Goal: Task Accomplishment & Management: Use online tool/utility

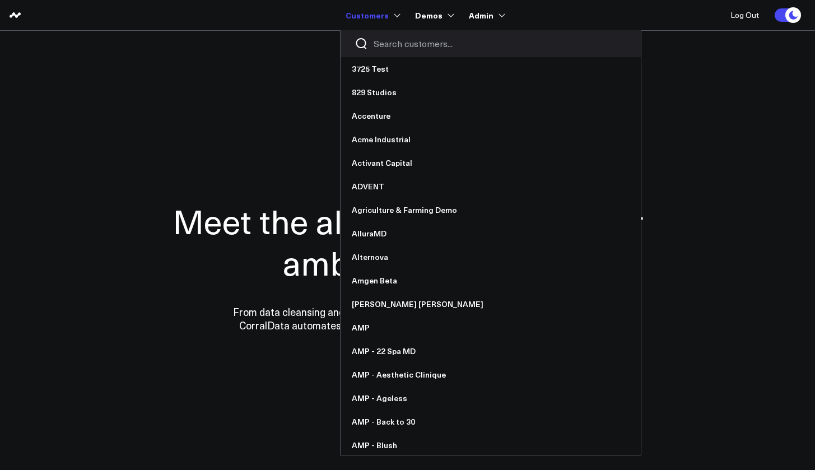
click at [385, 46] on input "Search customers input" at bounding box center [500, 44] width 253 height 12
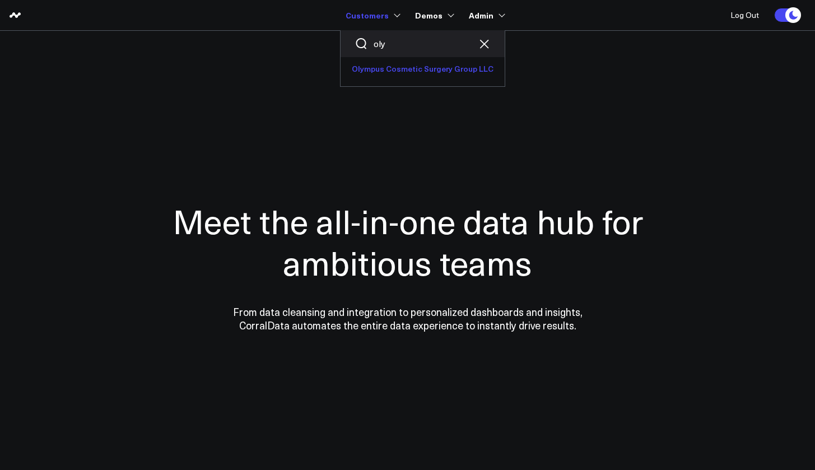
type input "oly"
click at [396, 64] on link "Olympus Cosmetic Surgery Group LLC" at bounding box center [423, 69] width 164 height 24
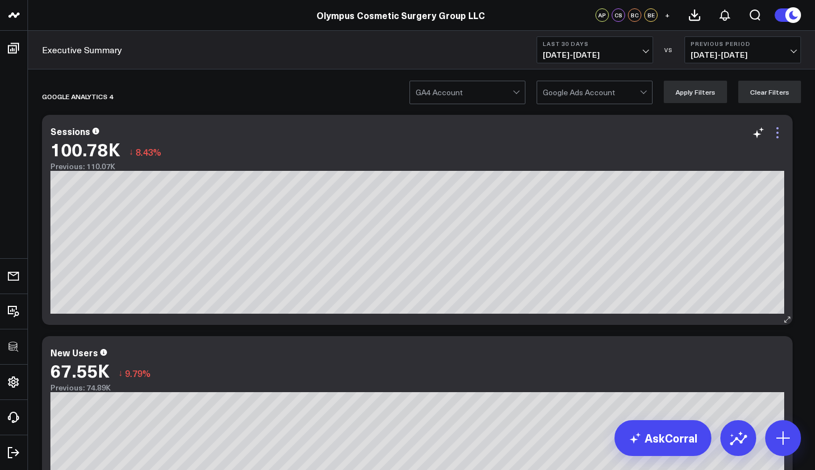
click at [782, 133] on icon at bounding box center [777, 132] width 13 height 13
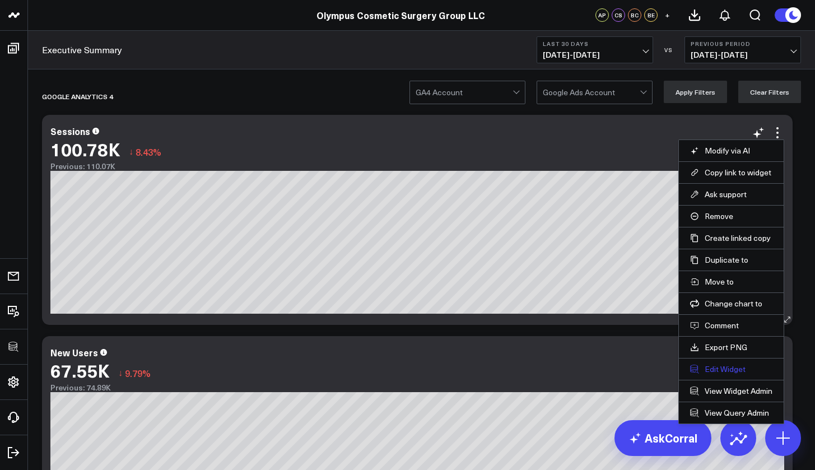
click at [721, 371] on button "Edit Widget" at bounding box center [731, 369] width 82 height 10
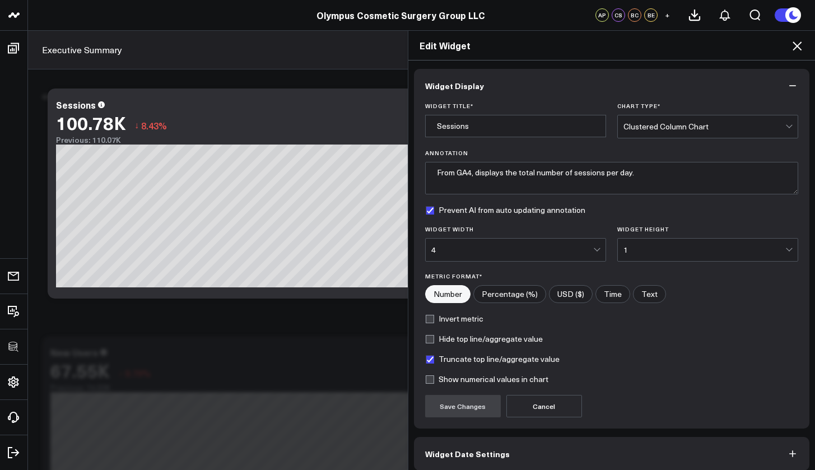
scroll to position [50, 0]
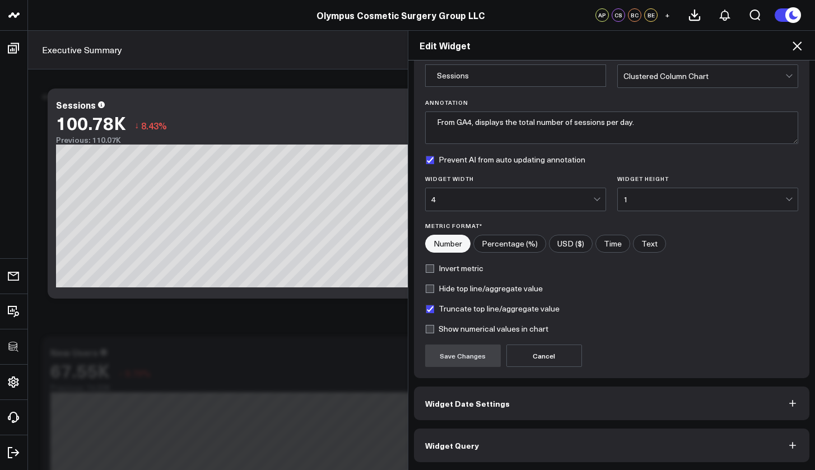
click at [592, 450] on button "Widget Query" at bounding box center [612, 445] width 396 height 34
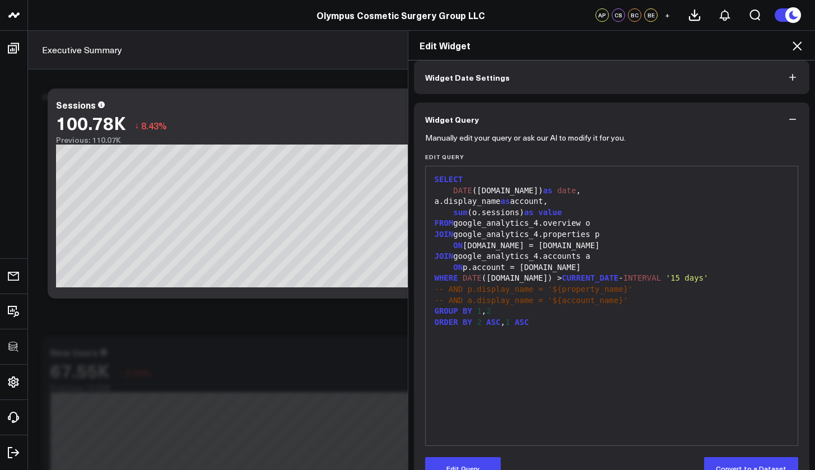
scroll to position [0, 0]
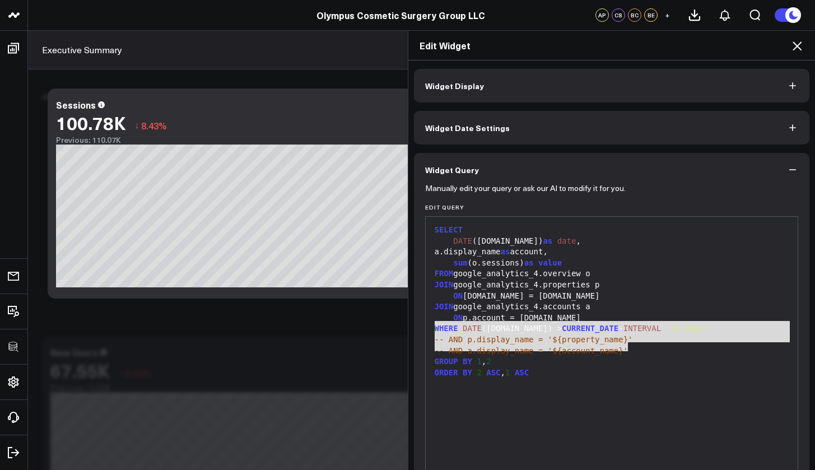
drag, startPoint x: 567, startPoint y: 346, endPoint x: 428, endPoint y: 327, distance: 140.3
click at [431, 327] on div "SELECT DATE ([DOMAIN_NAME]) as date , a.display_name as account, sum (o.session…" at bounding box center [611, 356] width 361 height 268
click at [800, 49] on icon at bounding box center [797, 45] width 9 height 9
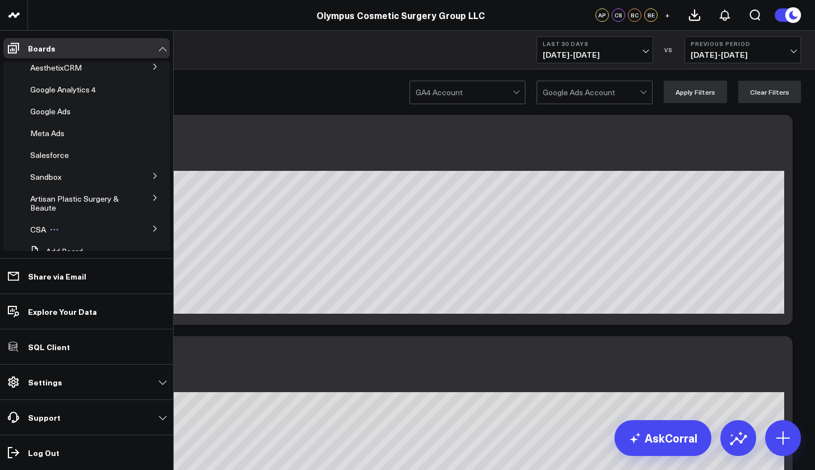
scroll to position [54, 0]
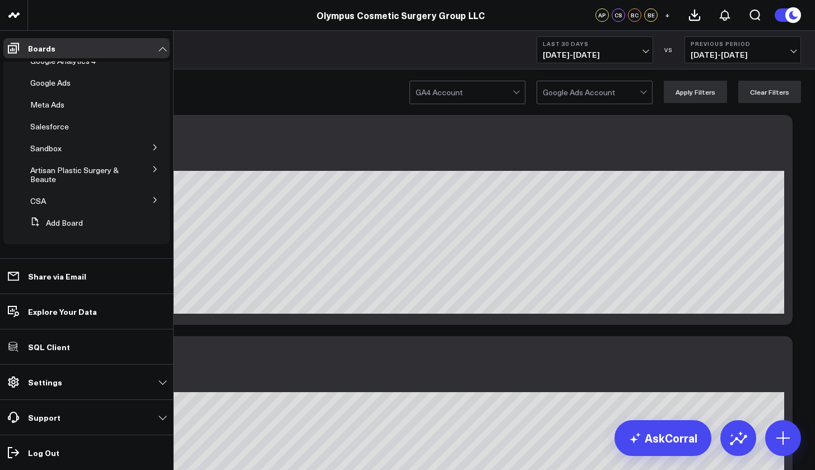
click at [146, 146] on button at bounding box center [155, 146] width 29 height 17
click at [90, 194] on span "ModMed Dashboard" at bounding box center [74, 197] width 74 height 11
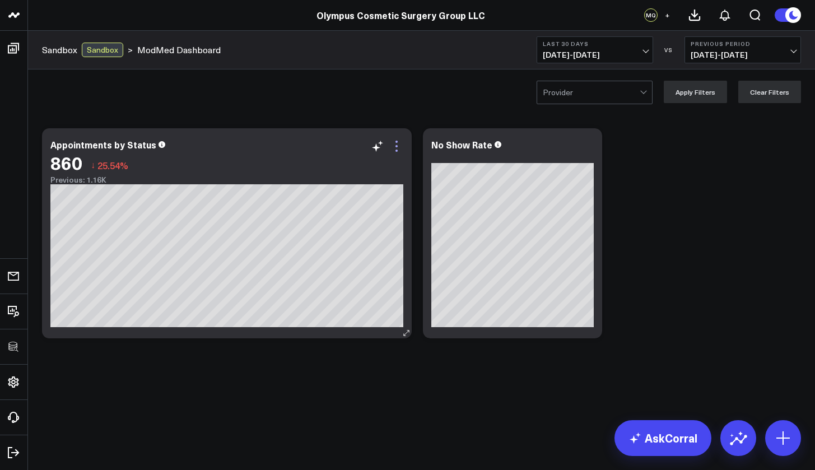
click at [400, 148] on icon at bounding box center [396, 145] width 13 height 13
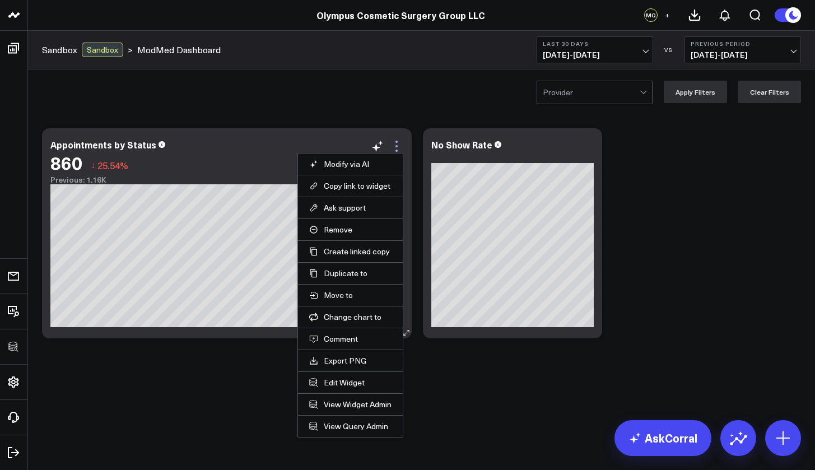
click at [399, 148] on icon at bounding box center [396, 145] width 13 height 13
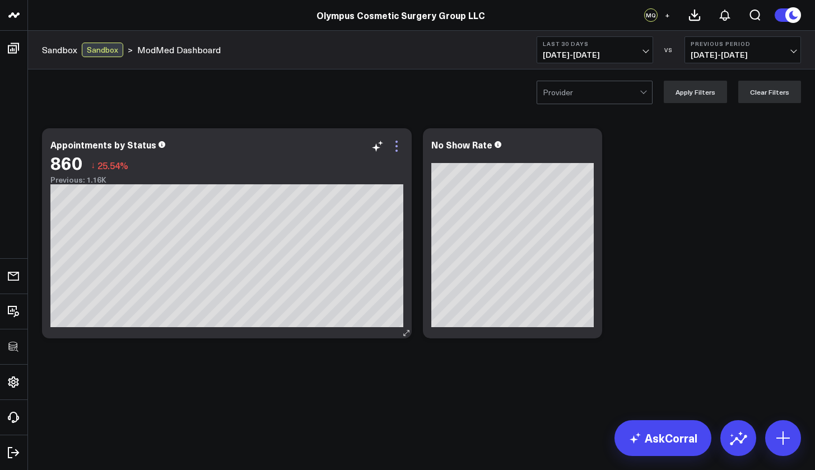
click at [399, 148] on icon at bounding box center [396, 145] width 13 height 13
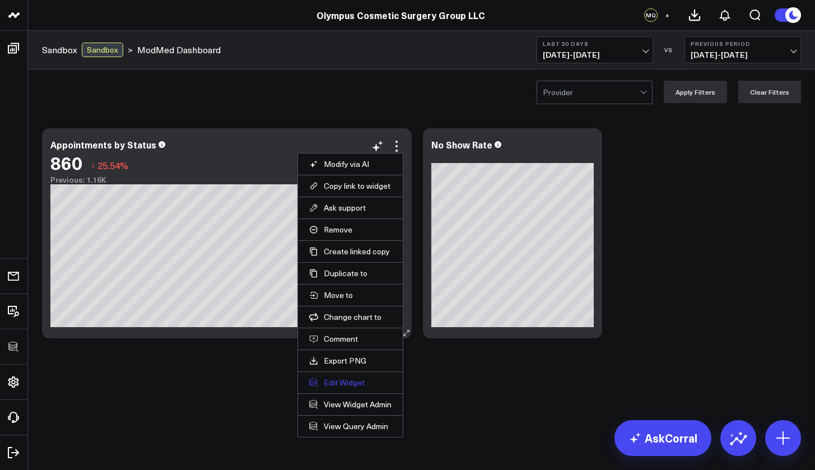
click at [362, 384] on button "Edit Widget" at bounding box center [350, 382] width 82 height 10
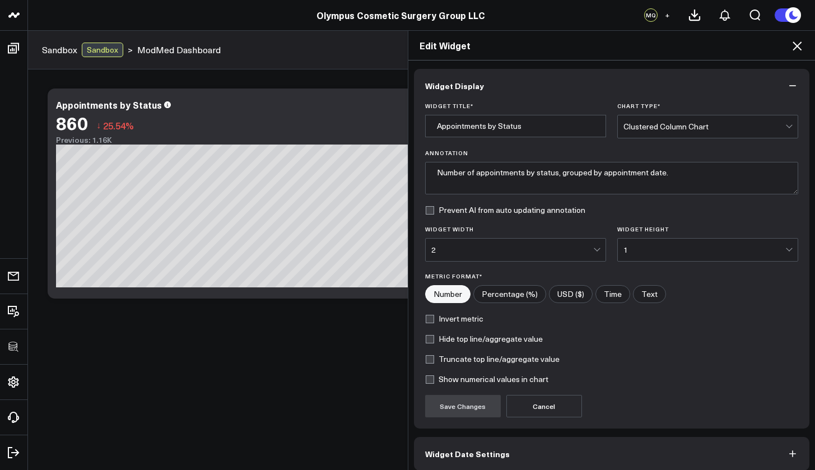
scroll to position [50, 0]
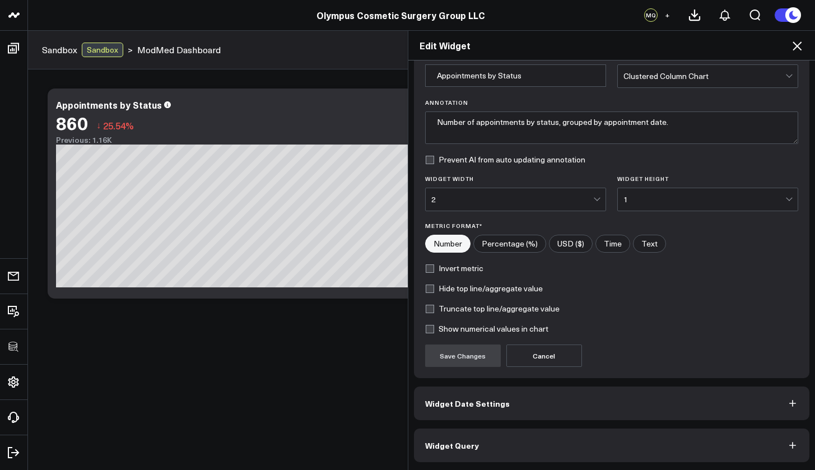
click at [487, 447] on button "Widget Query" at bounding box center [612, 445] width 396 height 34
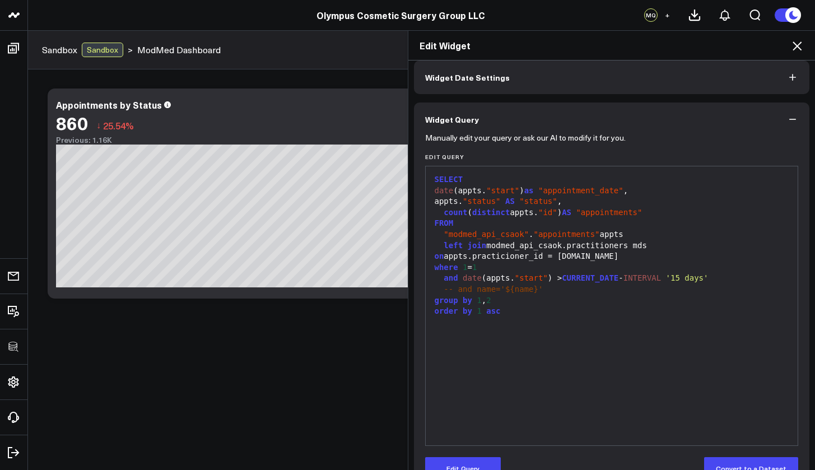
scroll to position [0, 0]
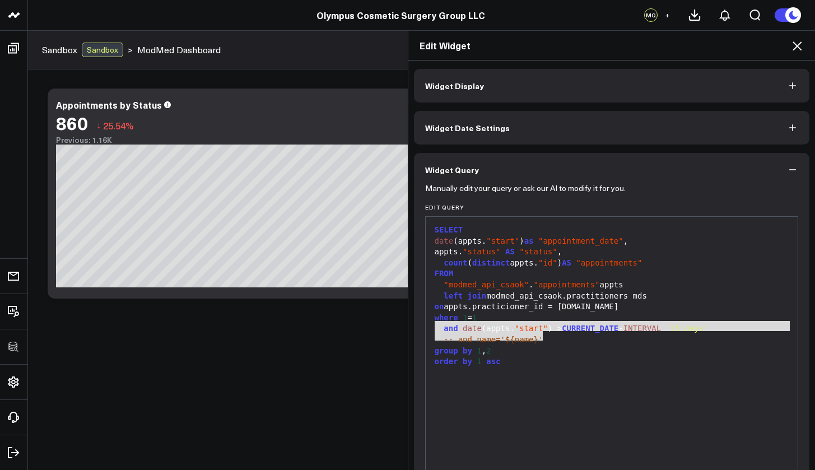
drag, startPoint x: 546, startPoint y: 332, endPoint x: 430, endPoint y: 321, distance: 116.4
click at [431, 321] on div "SELECT date (appts. "start" ) as "appointment_date" , appts. "status" AS "statu…" at bounding box center [611, 356] width 361 height 268
copy div "and date (appts. "start" ) > CURRENT_DATE - INTERVAL '15 days' -- and name='${n…"
click at [799, 44] on icon at bounding box center [796, 45] width 13 height 13
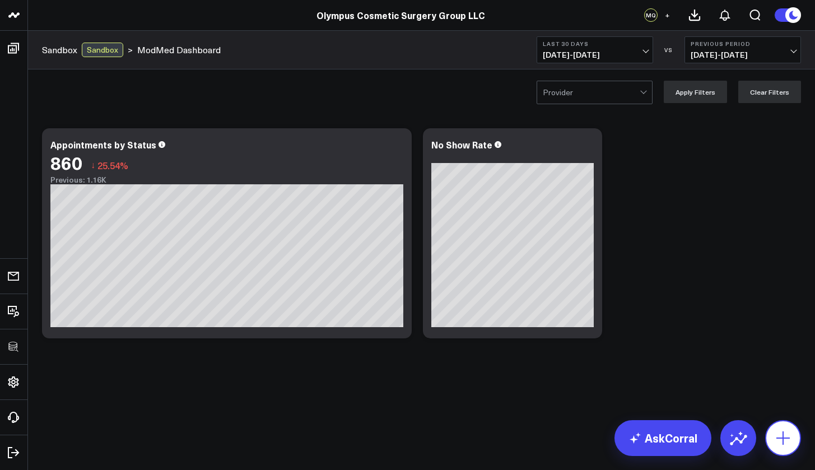
click at [789, 444] on icon at bounding box center [783, 438] width 18 height 18
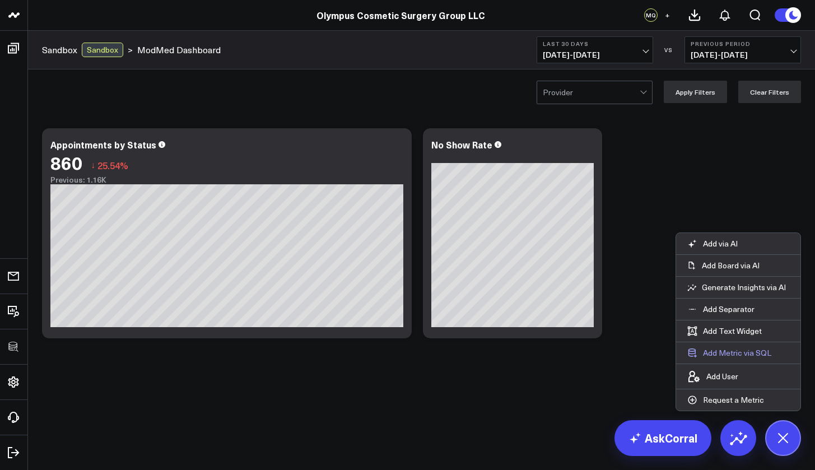
click at [741, 356] on button "Add Metric via SQL" at bounding box center [729, 352] width 106 height 21
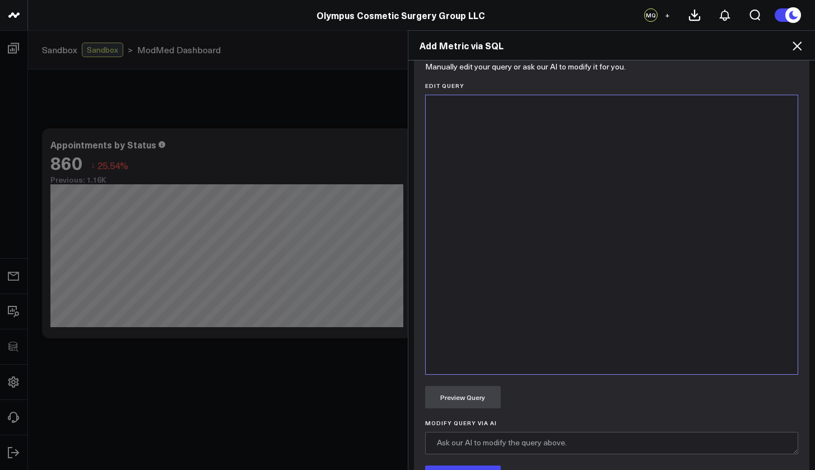
scroll to position [541, 0]
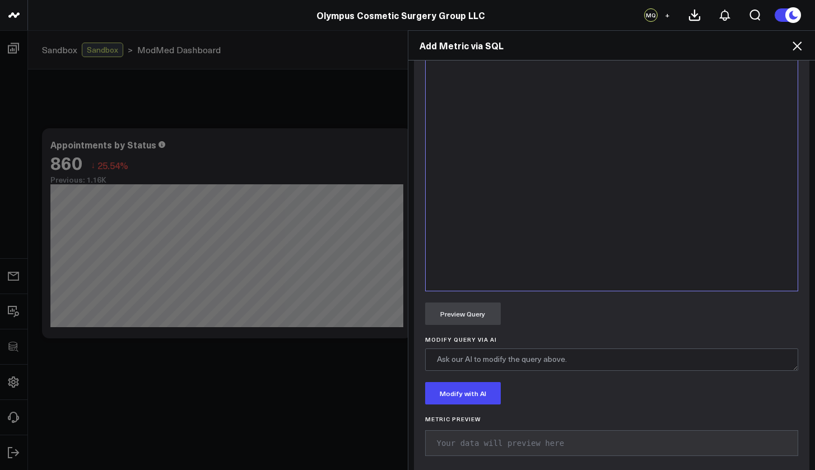
click at [575, 248] on div at bounding box center [611, 151] width 361 height 268
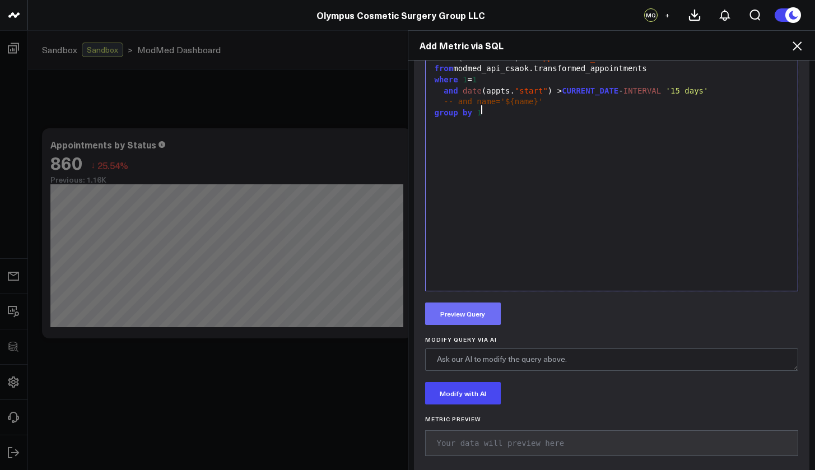
click at [482, 313] on button "Preview Query" at bounding box center [463, 313] width 76 height 22
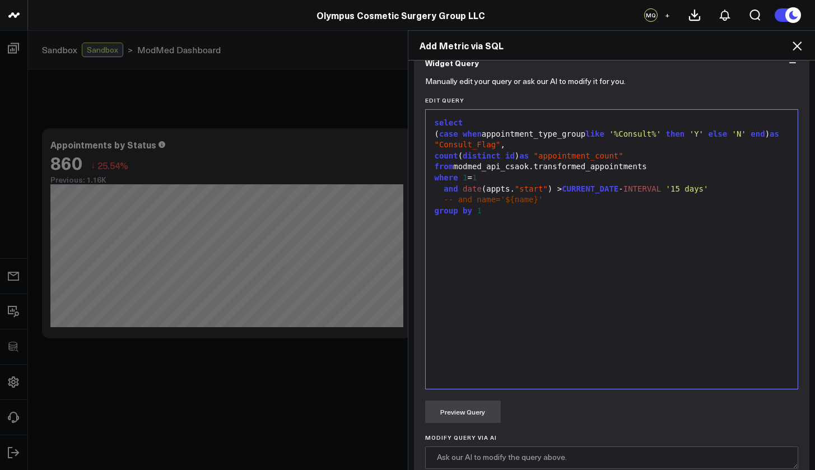
scroll to position [443, 0]
click at [654, 168] on div "from modmed_api_csaok.transformed_appointments" at bounding box center [611, 166] width 361 height 11
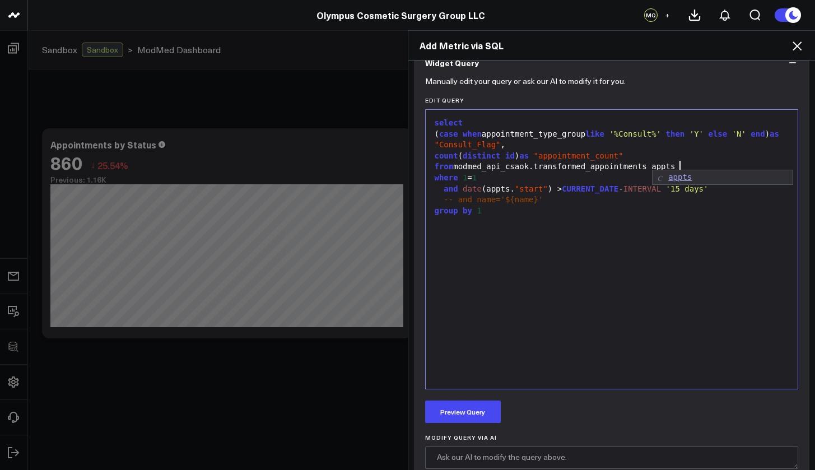
click at [484, 133] on div "( case when appointment_type_group like '%Consult%' then 'Y' else 'N' end ) as …" at bounding box center [611, 140] width 361 height 22
click at [516, 188] on span ""start"" at bounding box center [531, 188] width 33 height 9
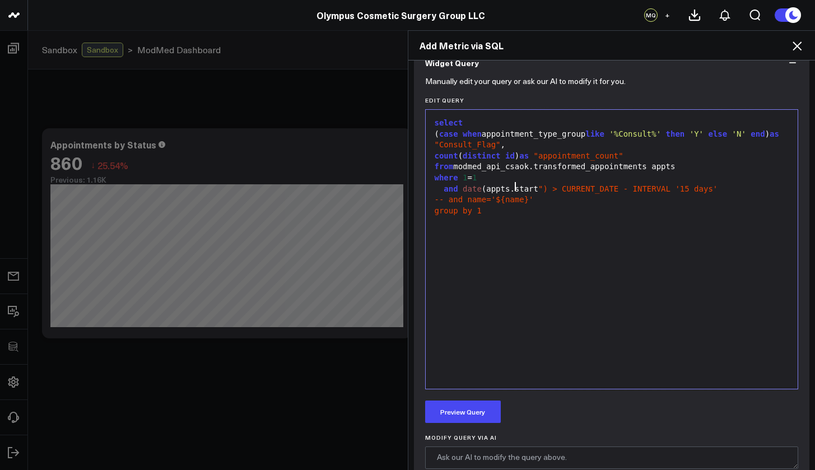
click at [542, 186] on div "and date (appts.start ") > CURRENT_DATE - INTERVAL '15 days'" at bounding box center [611, 189] width 361 height 11
click at [543, 185] on span ")" at bounding box center [545, 188] width 4 height 9
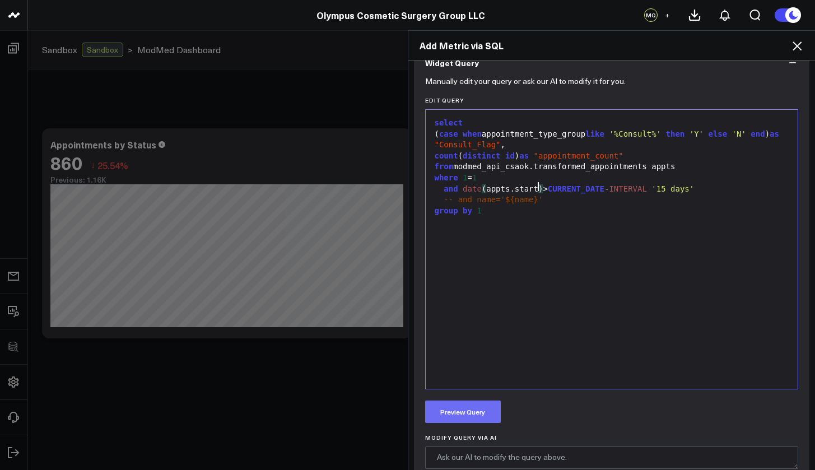
click at [482, 413] on button "Preview Query" at bounding box center [463, 411] width 76 height 22
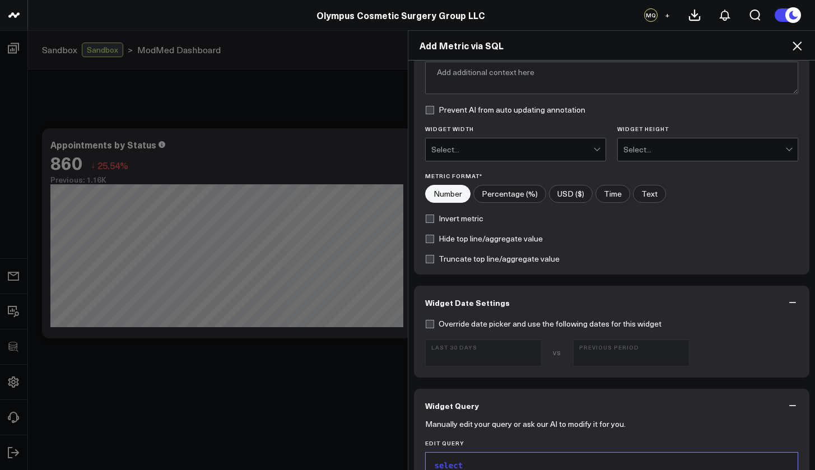
scroll to position [0, 0]
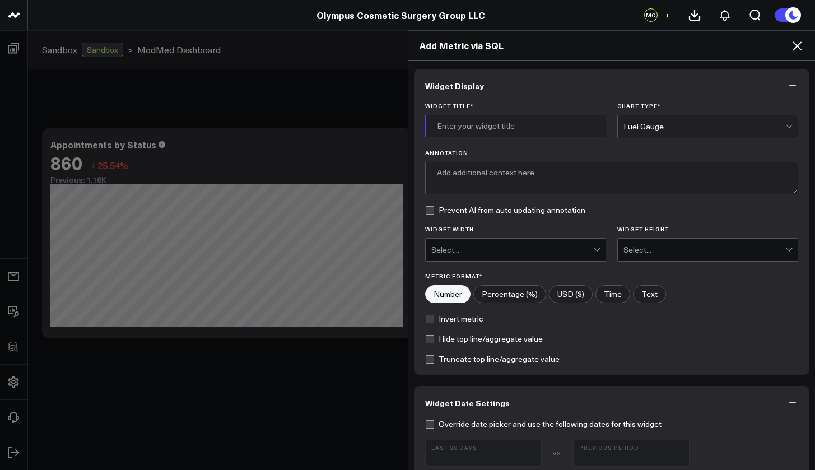
click at [459, 127] on input "Widget Title *" at bounding box center [515, 126] width 181 height 22
click at [462, 129] on input "Widget Title *" at bounding box center [515, 126] width 181 height 22
click at [648, 119] on div "Fuel Gauge" at bounding box center [704, 126] width 162 height 22
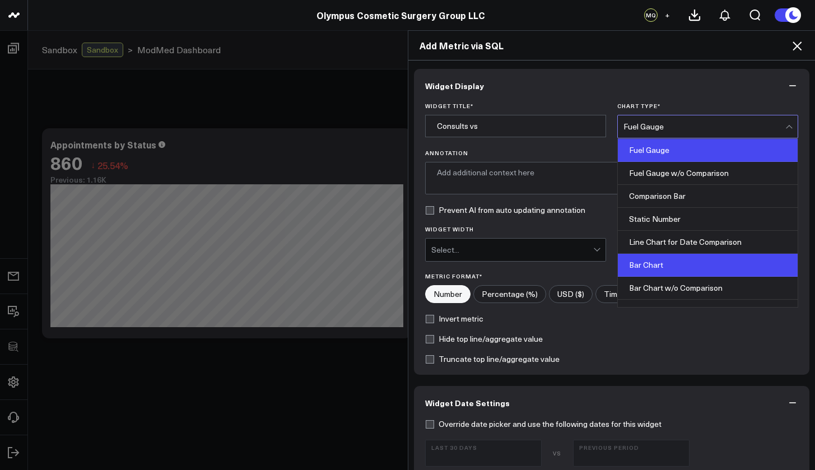
click at [671, 261] on div "Bar Chart" at bounding box center [708, 265] width 180 height 23
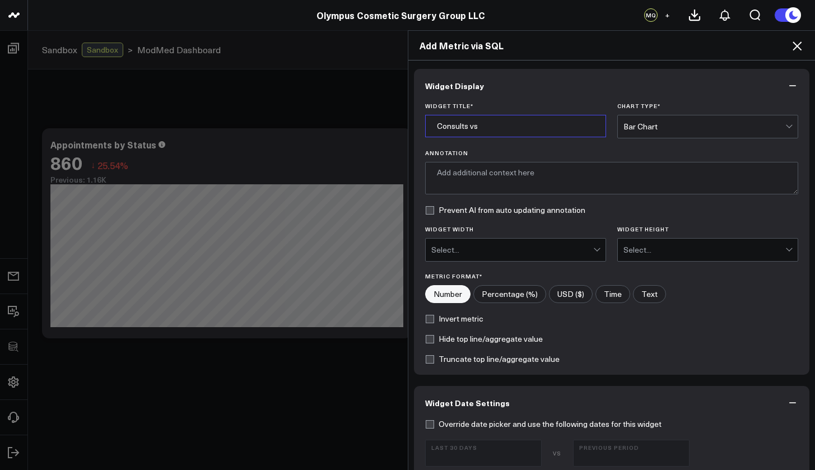
click at [527, 124] on input "Consults vs" at bounding box center [515, 126] width 181 height 22
type input "Consults vs Services"
click at [557, 251] on div "Select..." at bounding box center [512, 249] width 162 height 9
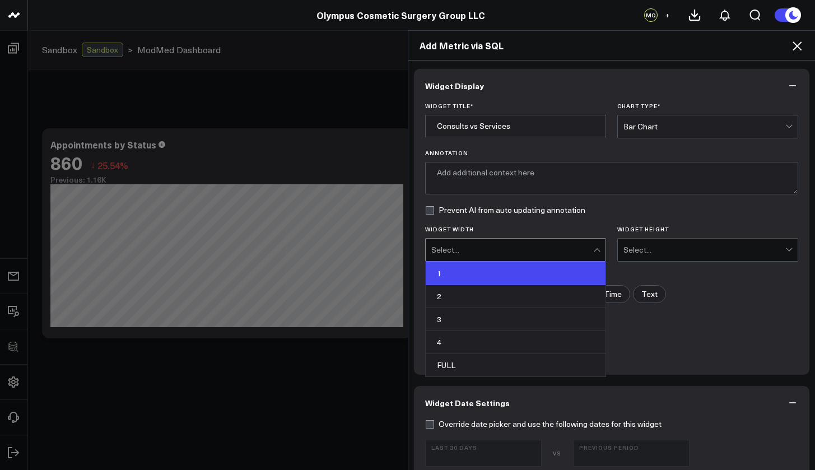
click at [523, 274] on div "1" at bounding box center [516, 273] width 180 height 23
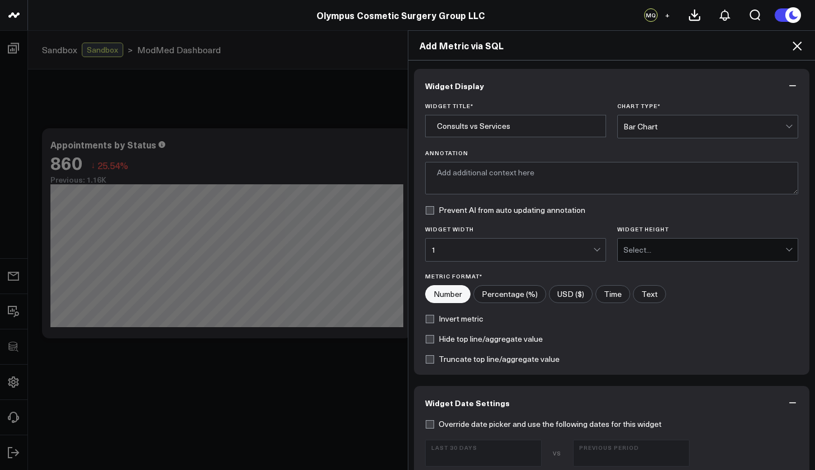
click at [666, 250] on div "Select..." at bounding box center [704, 249] width 162 height 9
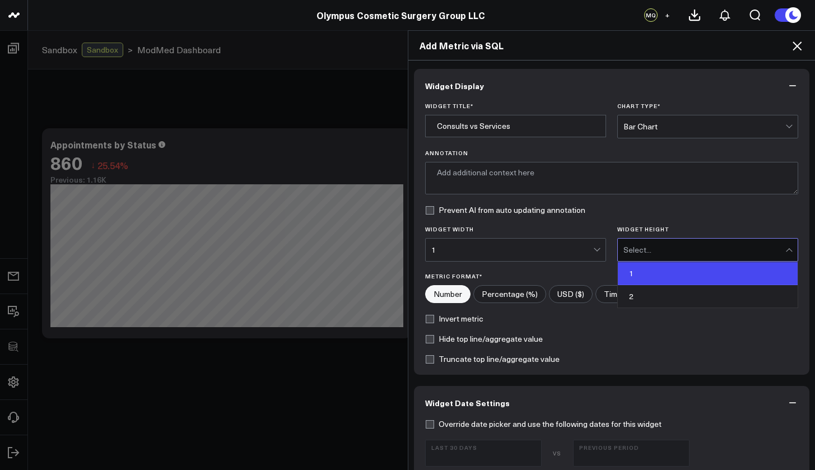
click at [655, 271] on div "1" at bounding box center [708, 273] width 180 height 23
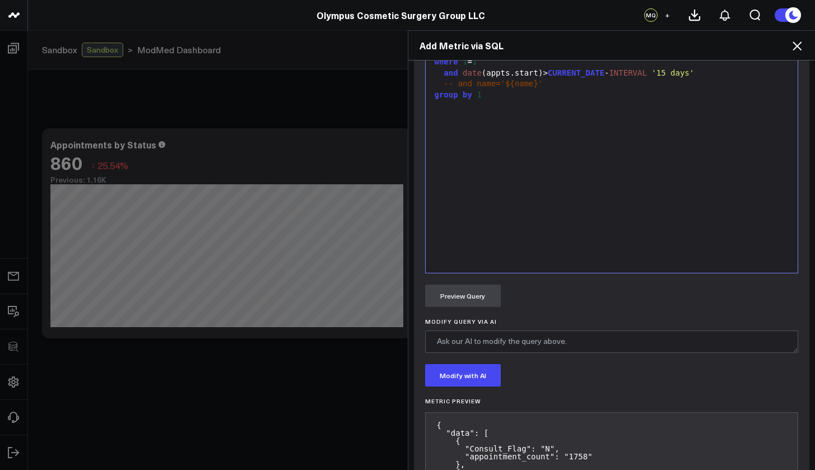
scroll to position [674, 0]
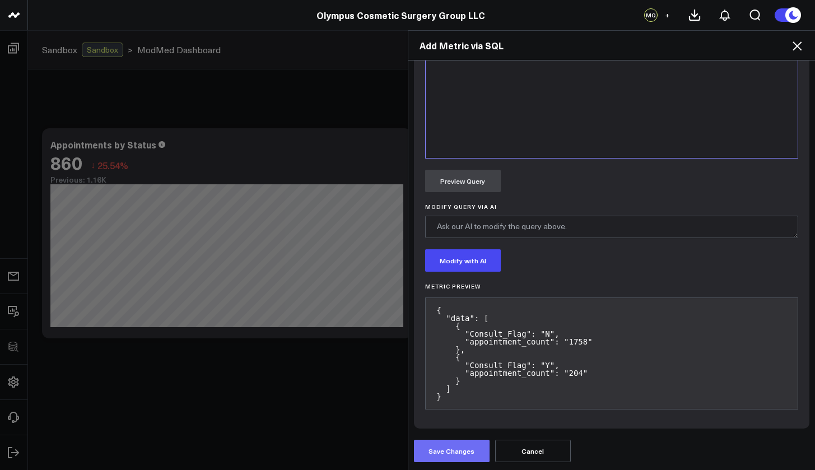
click at [467, 455] on button "Save Changes" at bounding box center [452, 451] width 76 height 22
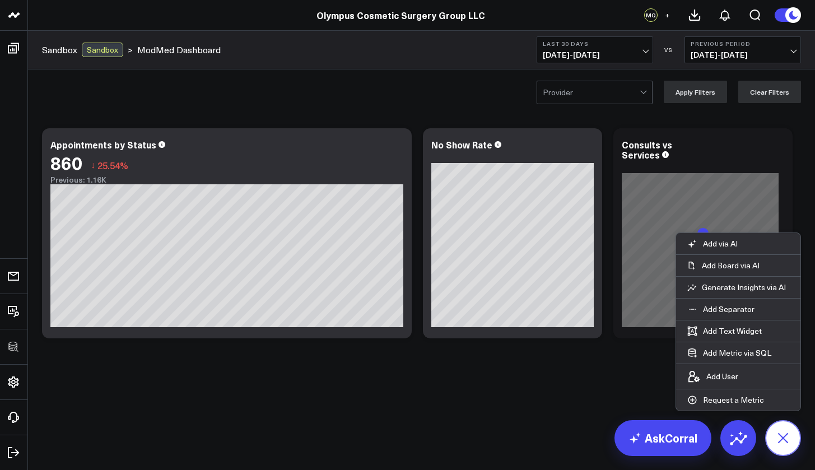
click at [781, 439] on icon at bounding box center [782, 437] width 25 height 25
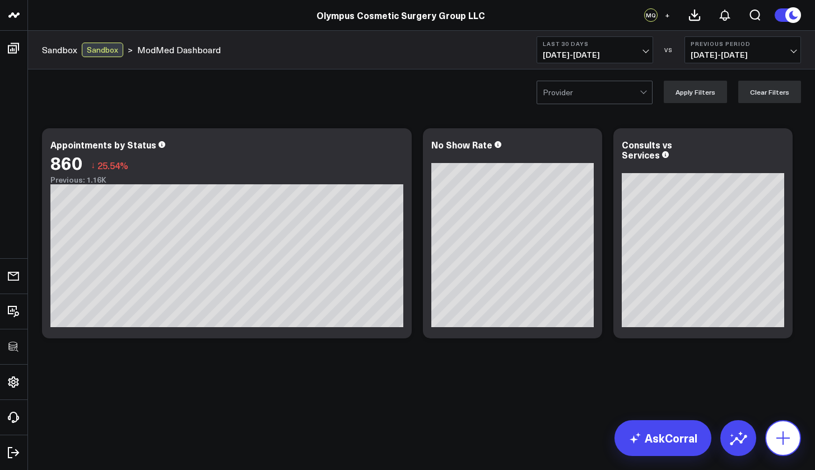
click at [791, 441] on icon at bounding box center [783, 438] width 18 height 18
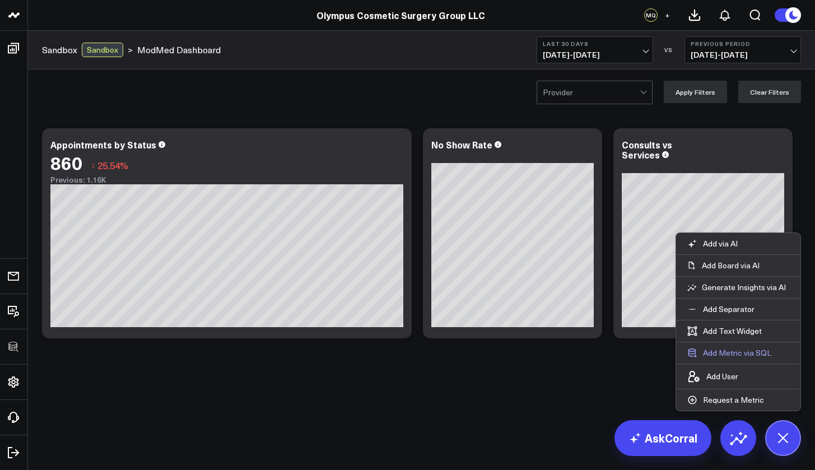
click at [726, 346] on button "Add Metric via SQL" at bounding box center [729, 352] width 106 height 21
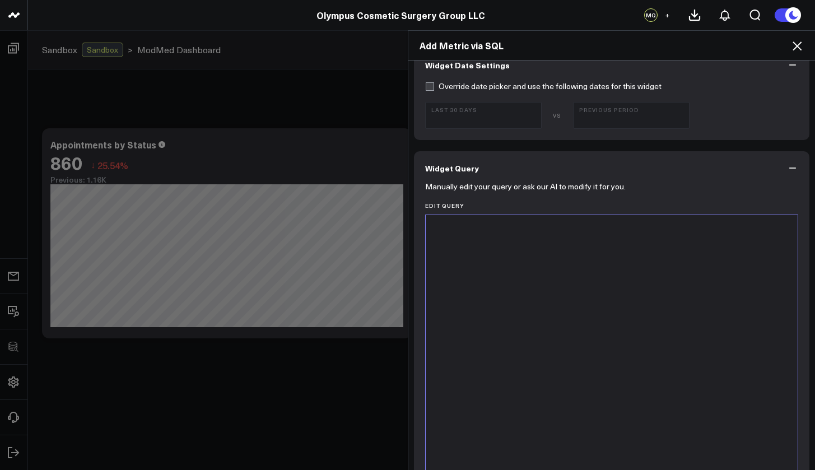
scroll to position [478, 0]
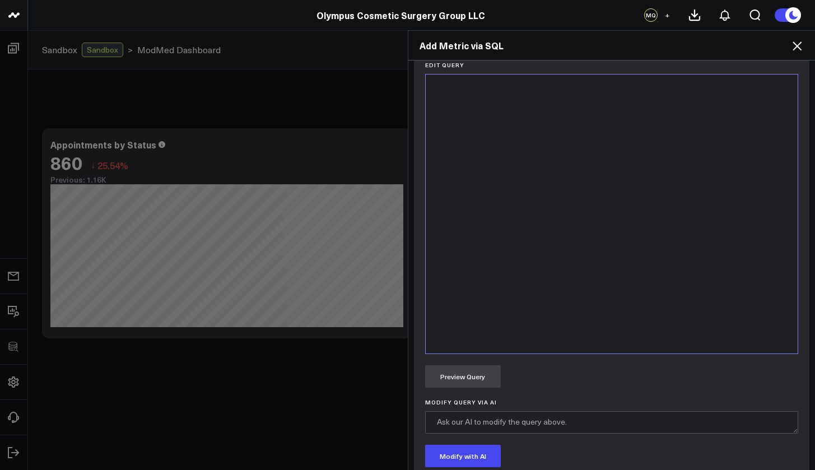
click at [533, 217] on div at bounding box center [611, 214] width 361 height 268
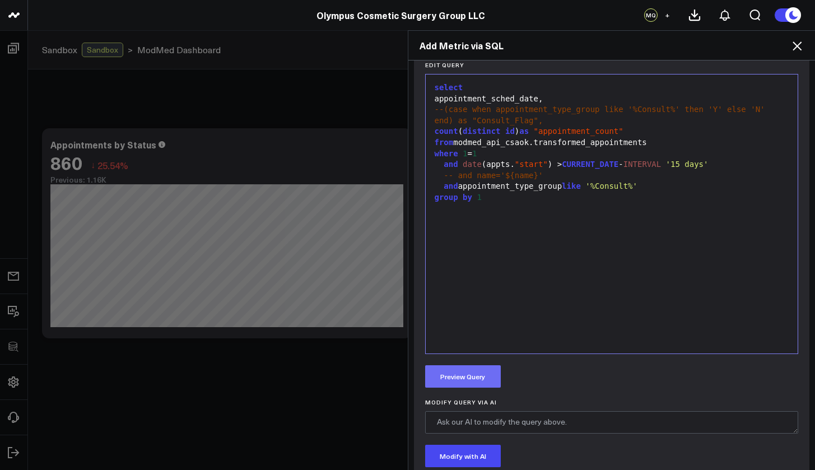
click at [479, 369] on button "Preview Query" at bounding box center [463, 376] width 76 height 22
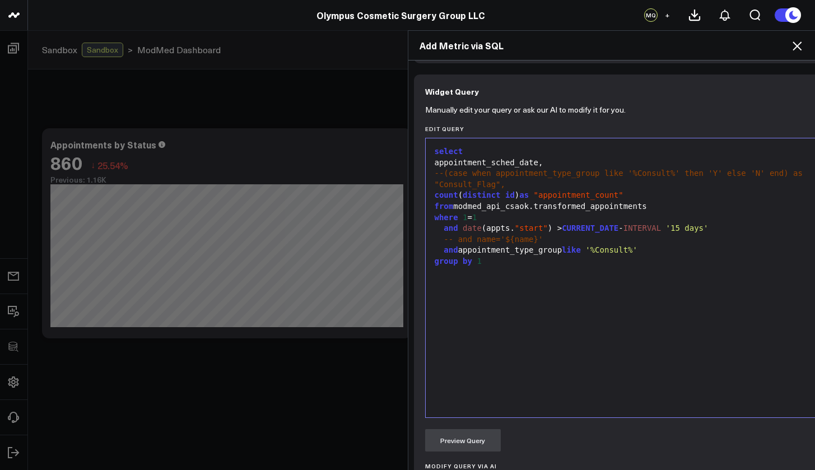
scroll to position [309, 0]
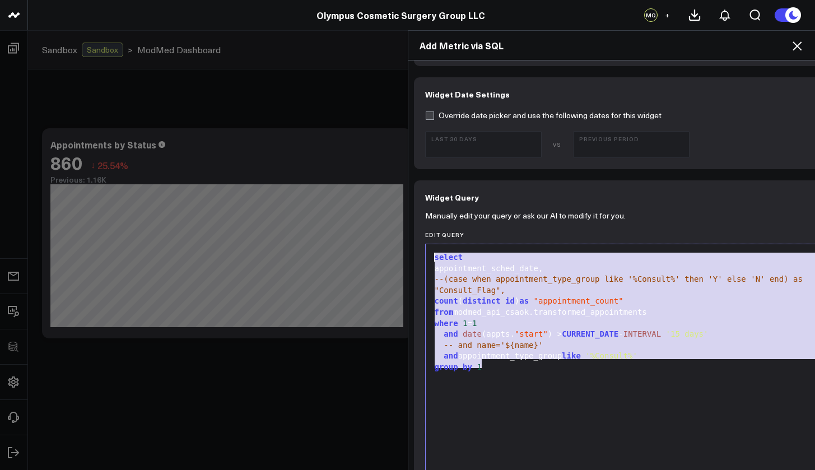
drag, startPoint x: 490, startPoint y: 370, endPoint x: 427, endPoint y: 258, distance: 128.4
click at [431, 258] on div "select appointment_sched_date, --(case when appointment_type_group like '%Consu…" at bounding box center [630, 384] width 398 height 268
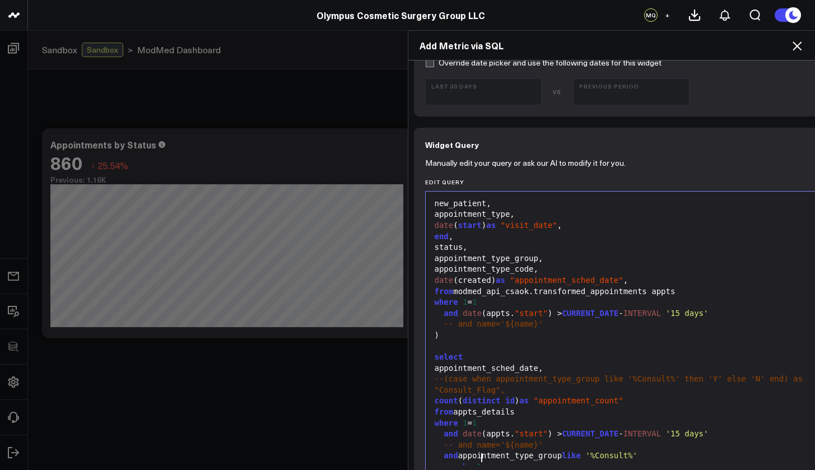
scroll to position [571, 0]
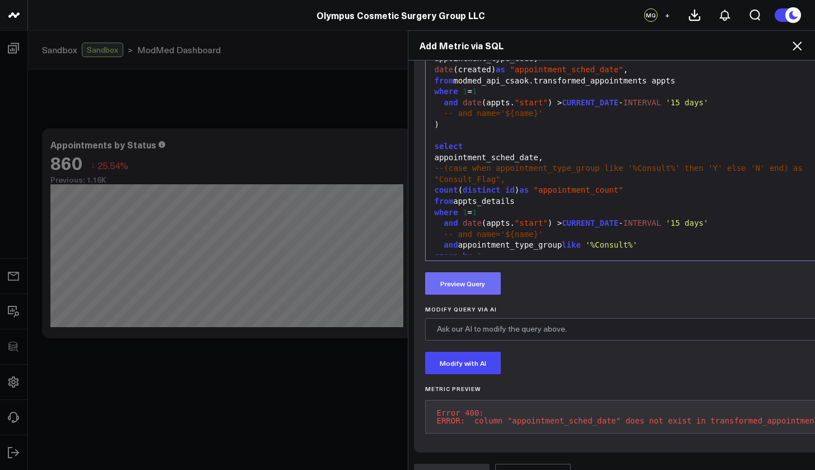
click at [463, 286] on button "Preview Query" at bounding box center [463, 283] width 76 height 22
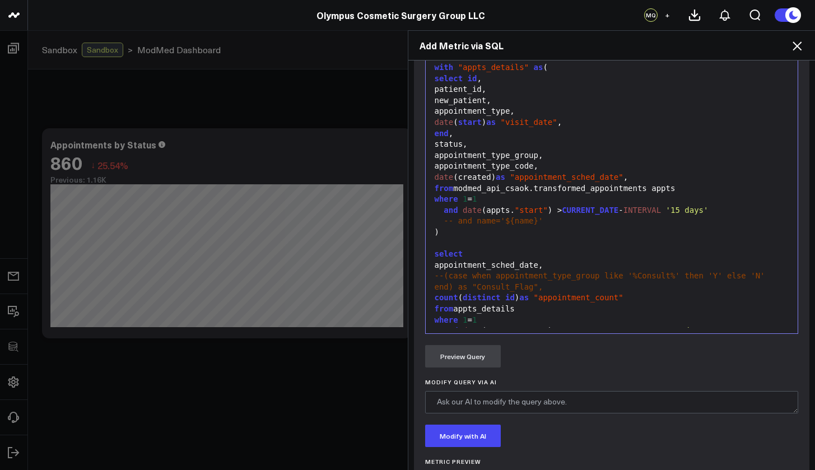
scroll to position [456, 0]
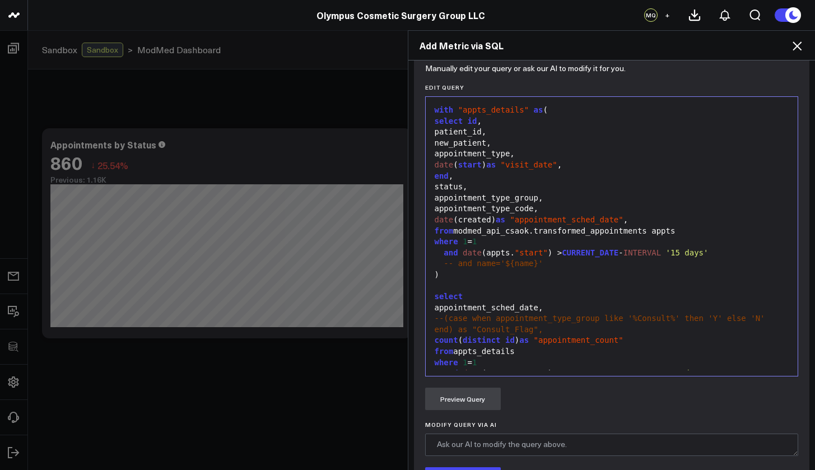
click at [447, 171] on div "end ," at bounding box center [611, 176] width 361 height 11
click at [435, 171] on span "date" at bounding box center [444, 175] width 19 height 9
click at [484, 404] on button "Preview Query" at bounding box center [463, 399] width 76 height 22
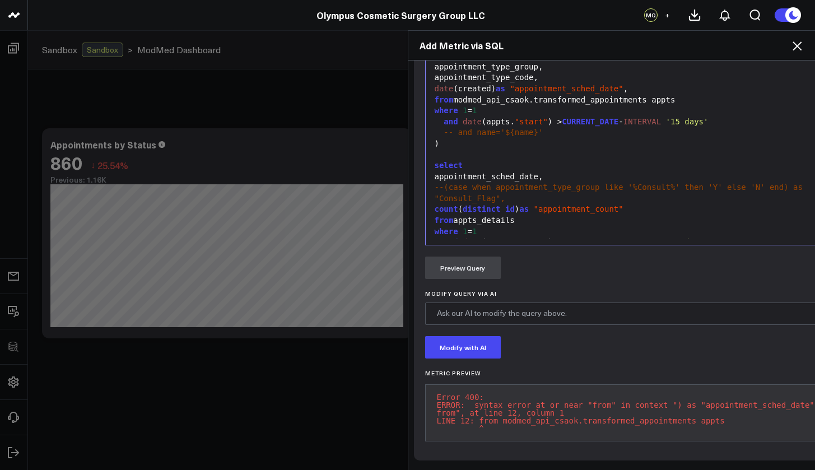
scroll to position [585, 0]
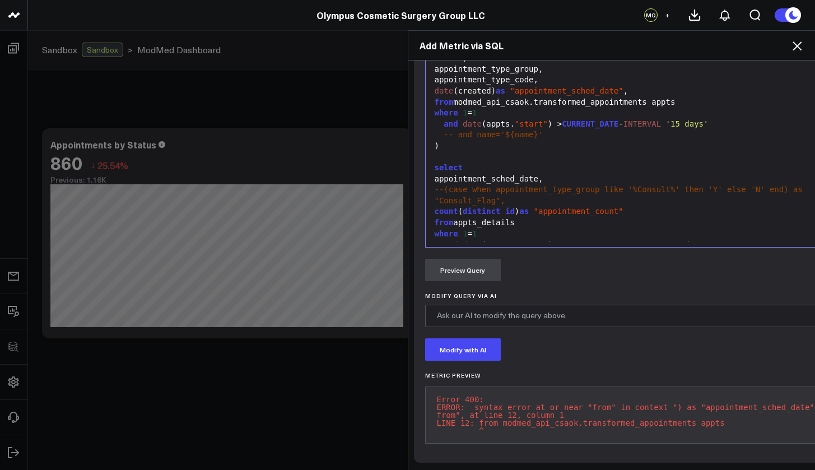
click at [631, 91] on div "date (created) as "appointment_sched_date" ," at bounding box center [628, 91] width 394 height 11
click at [459, 267] on button "Preview Query" at bounding box center [463, 270] width 76 height 22
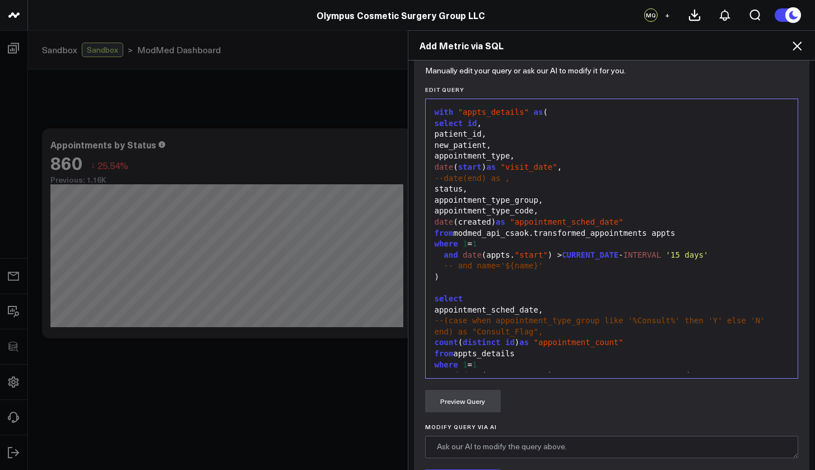
scroll to position [366, 0]
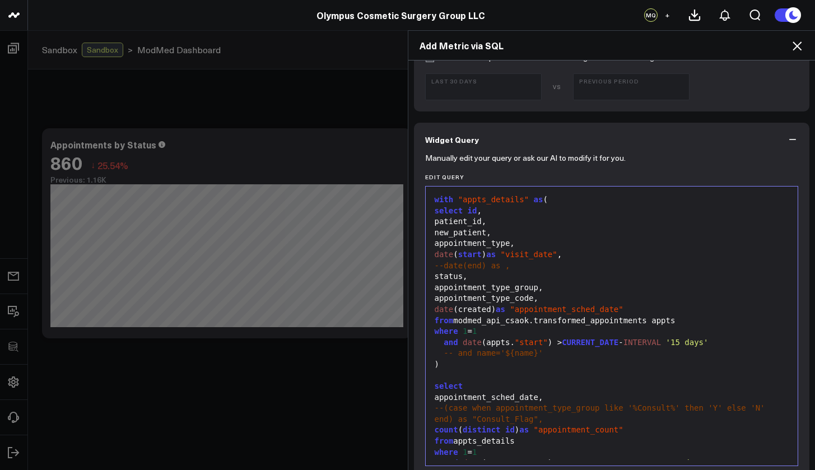
click at [468, 211] on span "id" at bounding box center [473, 210] width 10 height 9
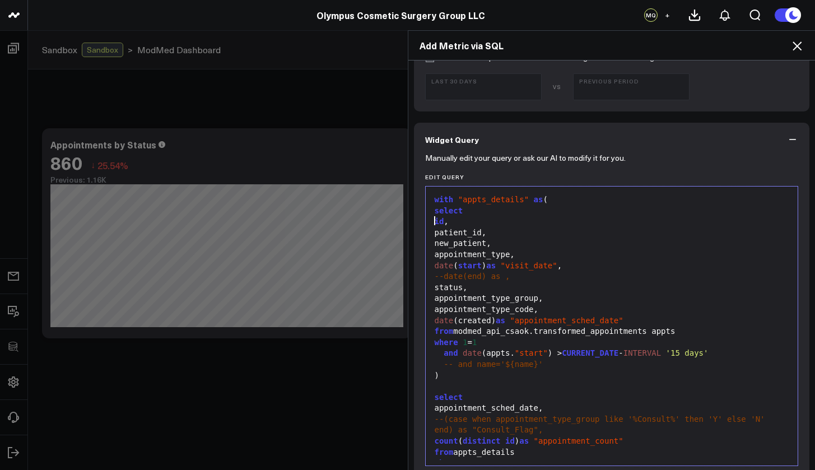
click at [440, 217] on div "id ," at bounding box center [611, 221] width 361 height 11
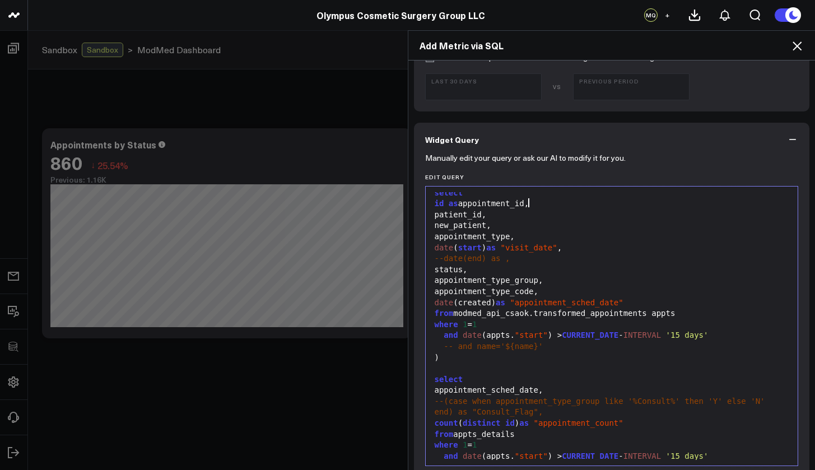
scroll to position [20, 0]
click at [505, 416] on span "id" at bounding box center [510, 420] width 10 height 9
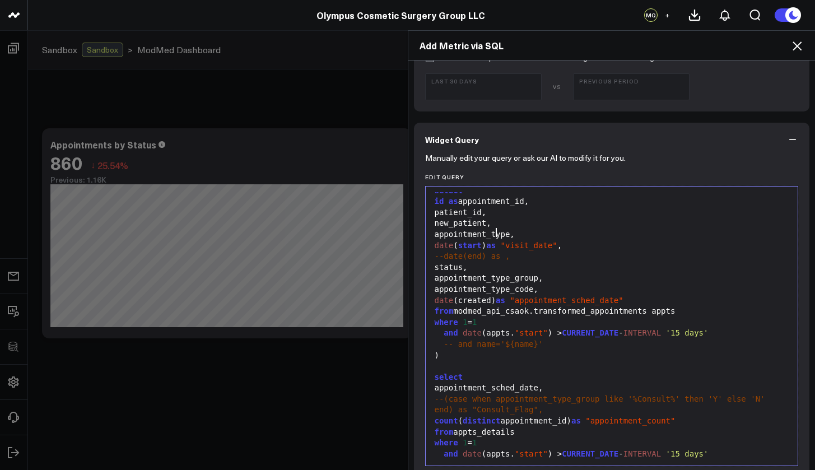
click at [490, 234] on div "appointment_type," at bounding box center [611, 234] width 361 height 11
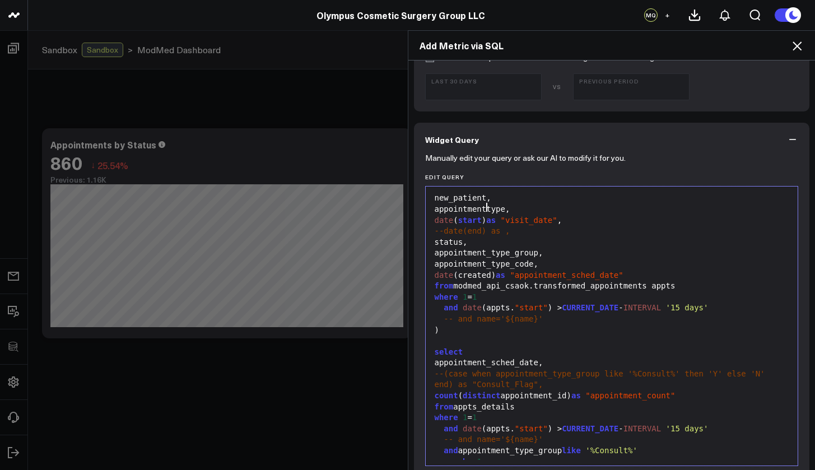
scroll to position [460, 0]
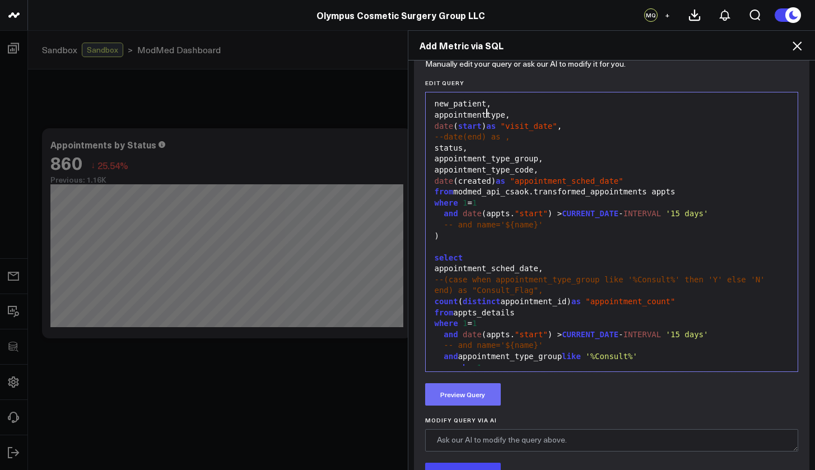
click at [472, 397] on button "Preview Query" at bounding box center [463, 394] width 76 height 22
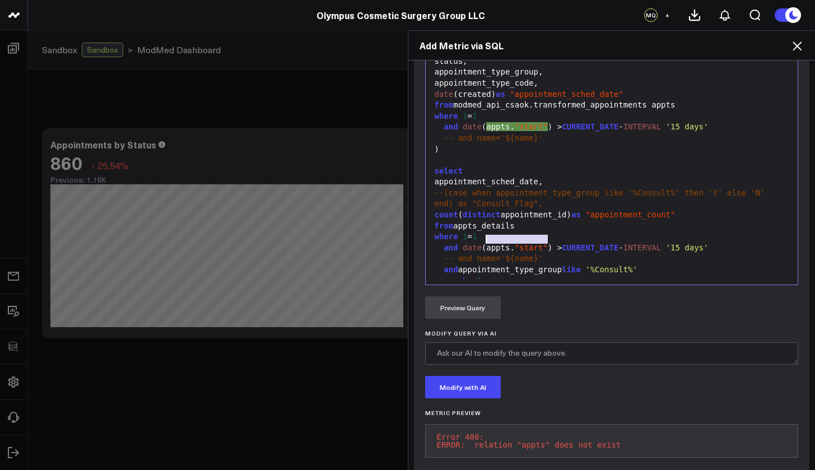
drag, startPoint x: 545, startPoint y: 239, endPoint x: 483, endPoint y: 239, distance: 62.2
click at [483, 243] on div "and date (appts. "start" ) > CURRENT_DATE - INTERVAL '15 days'" at bounding box center [611, 248] width 361 height 11
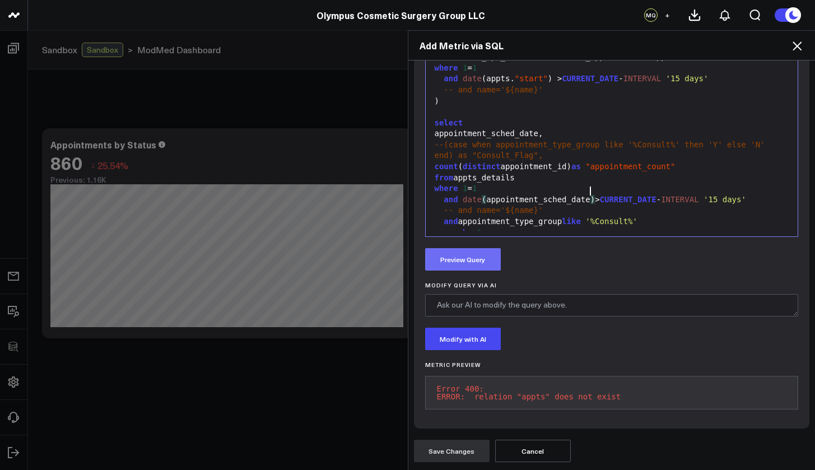
click at [476, 248] on button "Preview Query" at bounding box center [463, 259] width 76 height 22
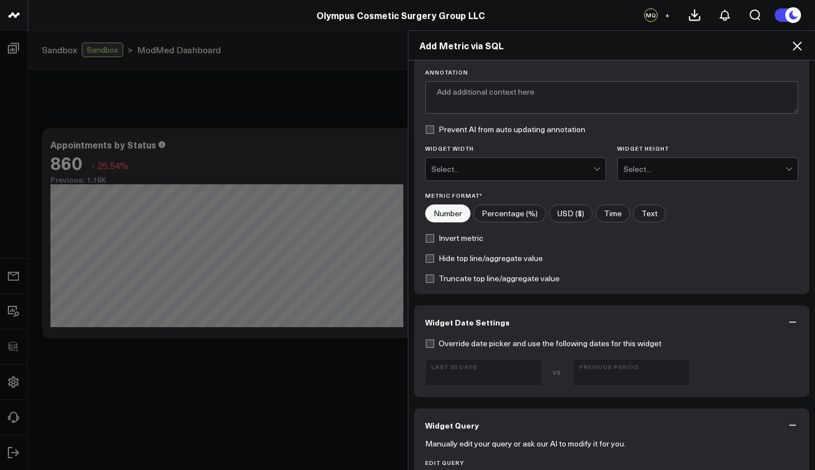
scroll to position [8, 0]
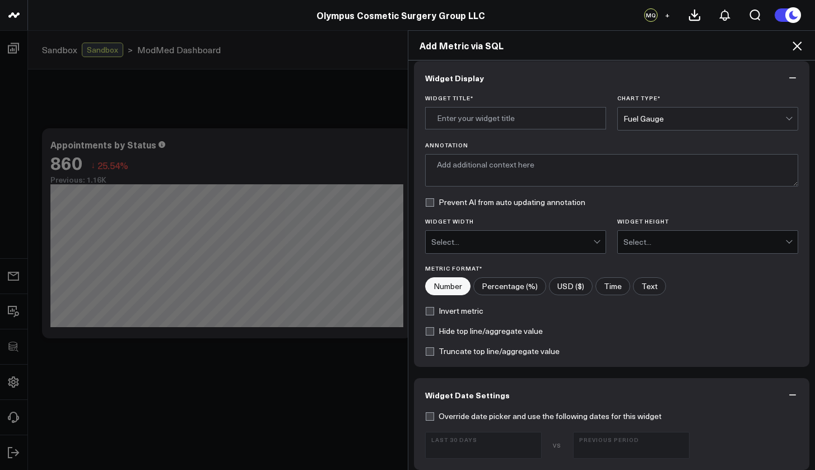
click at [544, 248] on div "Select..." at bounding box center [512, 242] width 162 height 22
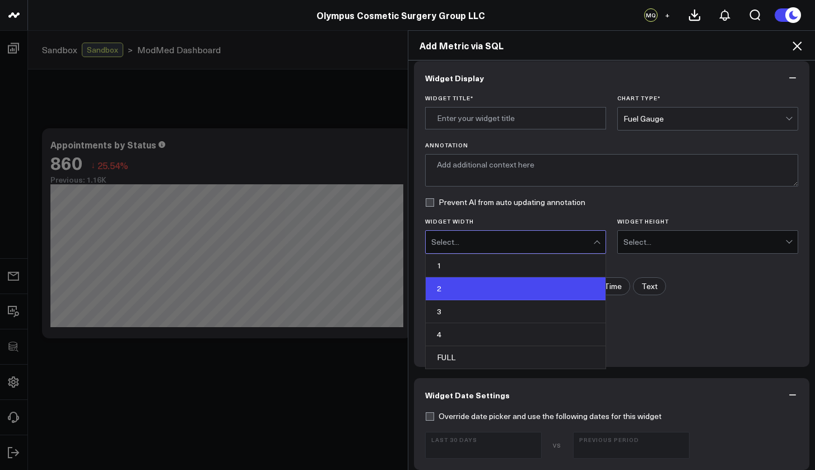
click at [490, 291] on div "2" at bounding box center [516, 288] width 180 height 23
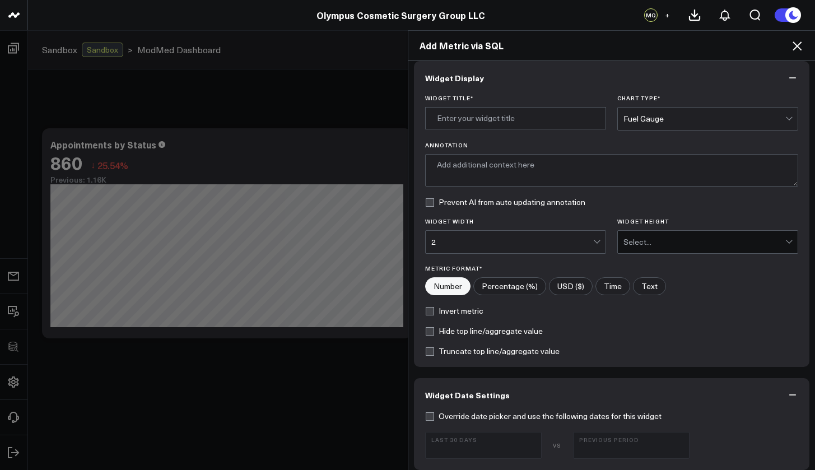
click at [644, 229] on div "Widget Height Select..." at bounding box center [707, 236] width 181 height 36
click at [644, 236] on div "Select..." at bounding box center [704, 242] width 162 height 22
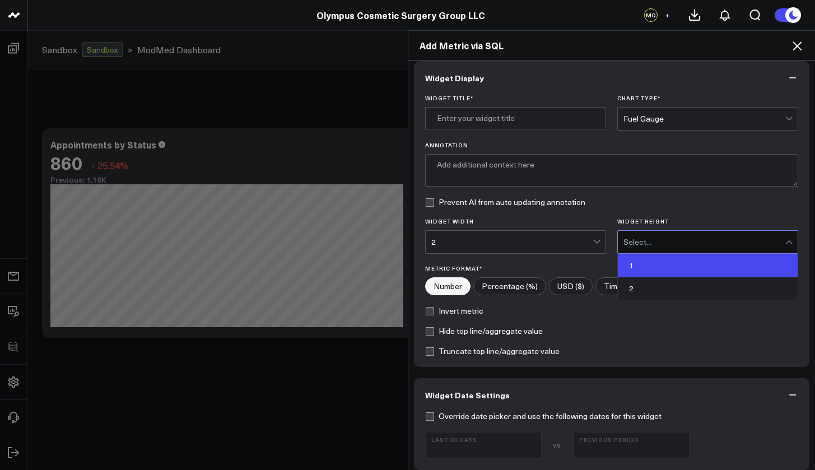
click at [637, 265] on div "1" at bounding box center [708, 265] width 180 height 23
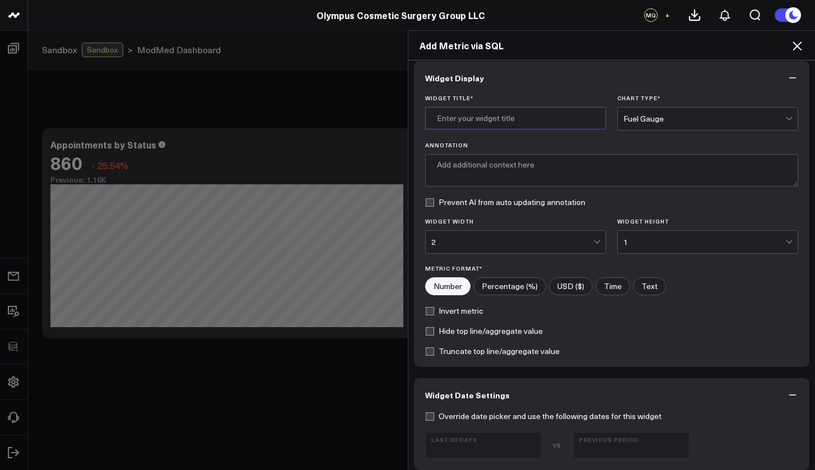
click at [521, 110] on input "Widget Title *" at bounding box center [515, 118] width 181 height 22
type input "Consults Scheduled"
click at [664, 109] on div "Fuel Gauge" at bounding box center [704, 119] width 162 height 22
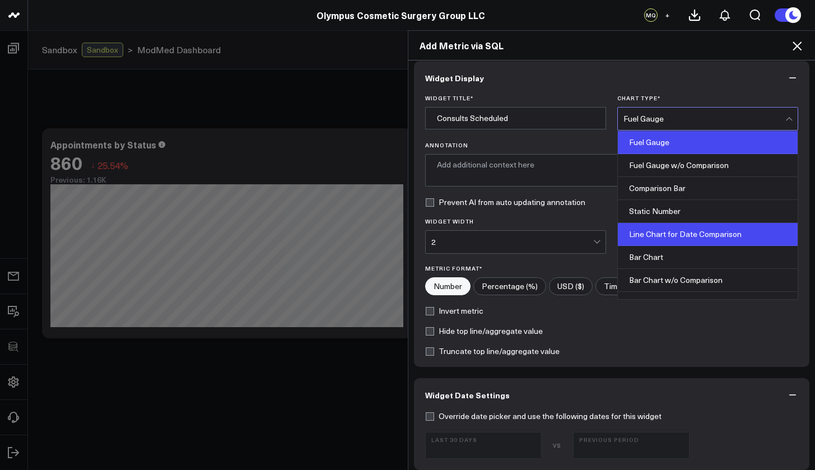
click at [673, 232] on div "Line Chart for Date Comparison" at bounding box center [708, 234] width 180 height 23
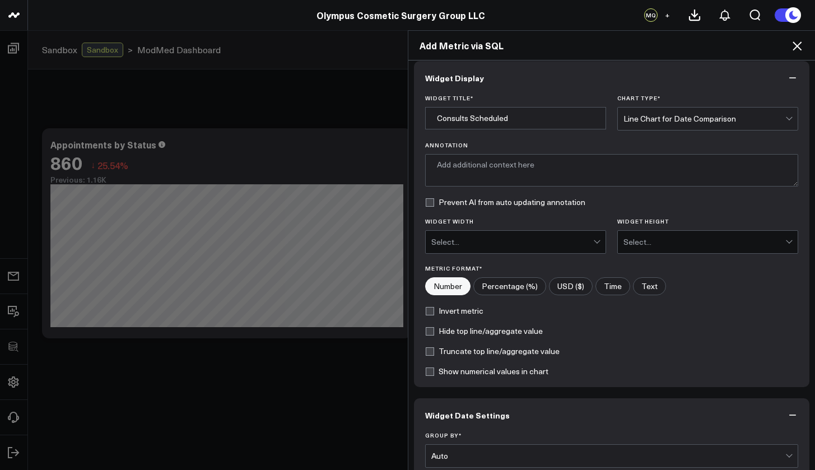
click at [557, 238] on div "Select..." at bounding box center [512, 241] width 162 height 9
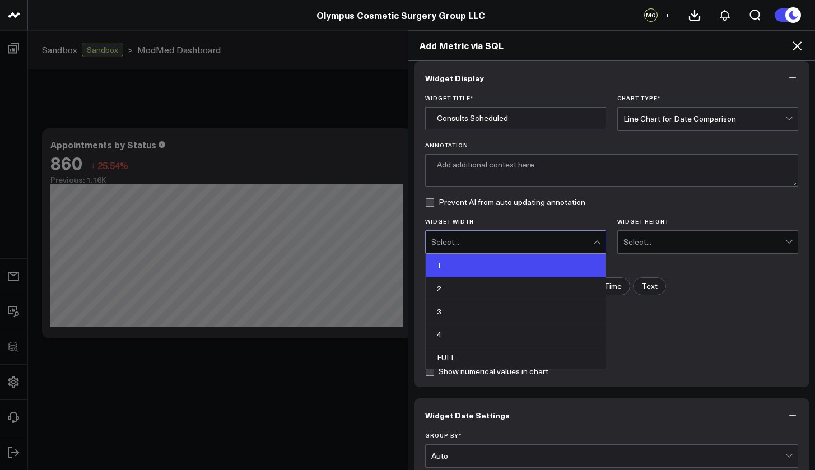
click at [543, 263] on div "1" at bounding box center [516, 265] width 180 height 23
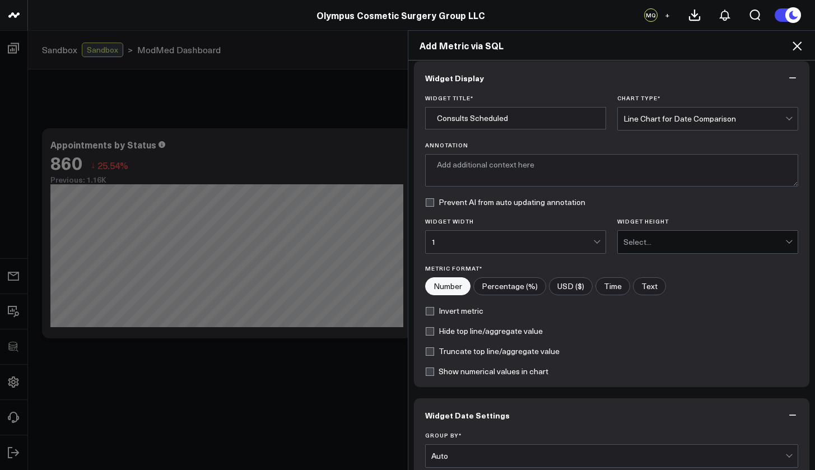
click at [554, 241] on div "1" at bounding box center [512, 241] width 162 height 9
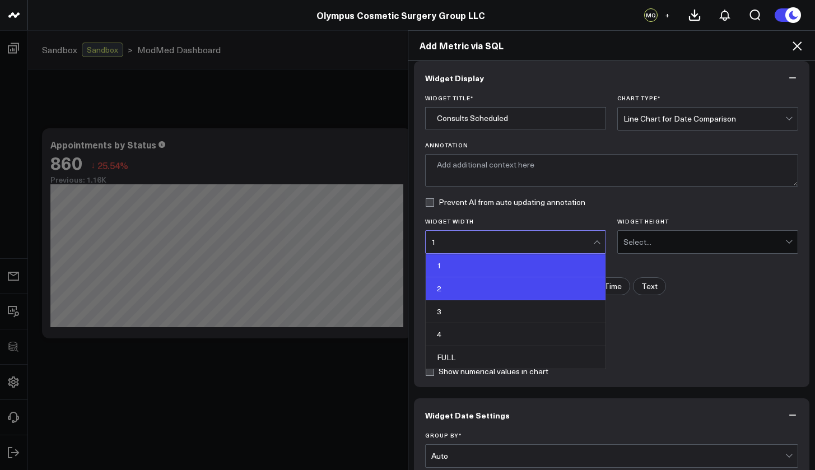
click at [531, 289] on div "2" at bounding box center [516, 288] width 180 height 23
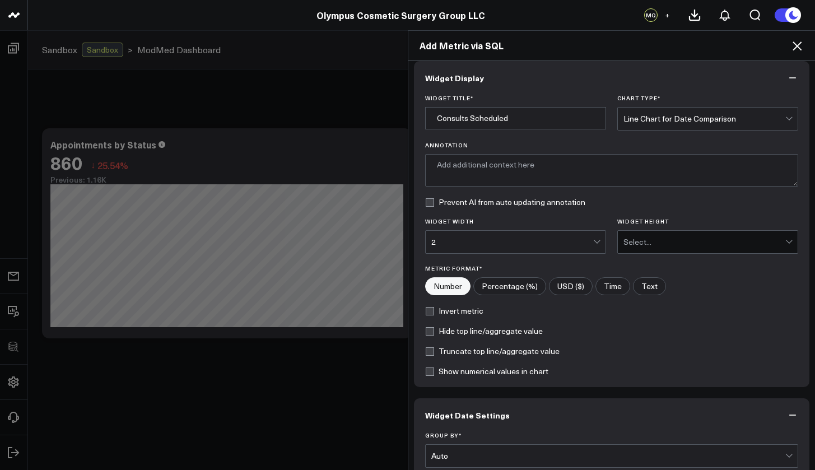
click at [638, 237] on div "Select..." at bounding box center [704, 241] width 162 height 9
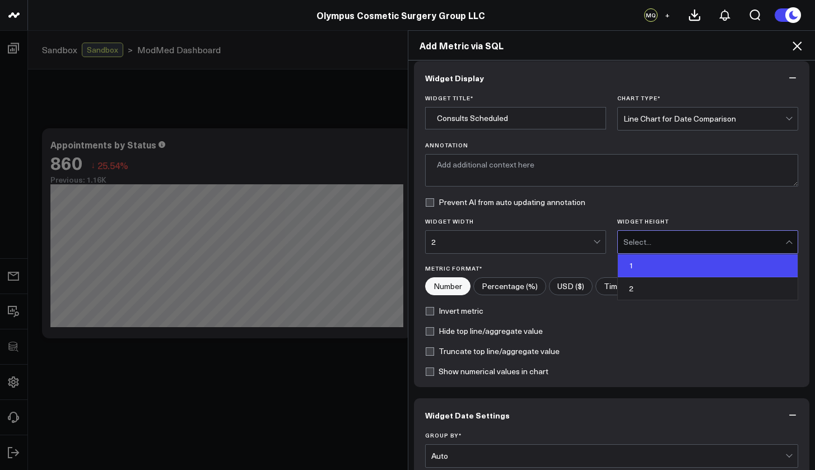
click at [633, 265] on div "1" at bounding box center [708, 265] width 180 height 23
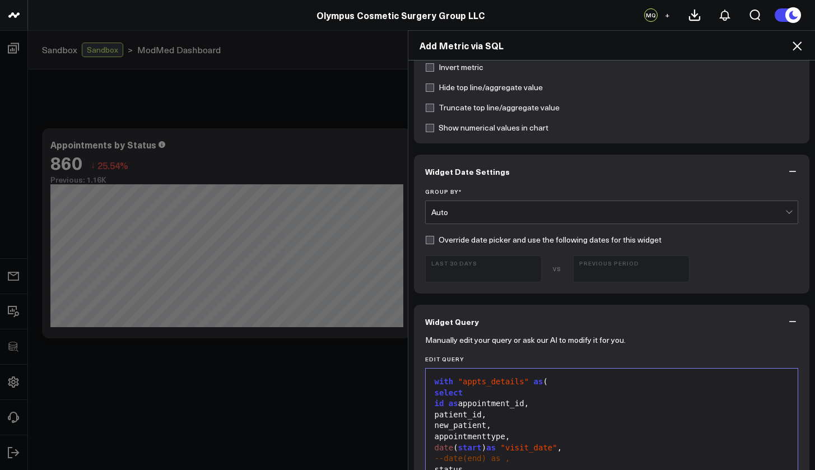
scroll to position [254, 0]
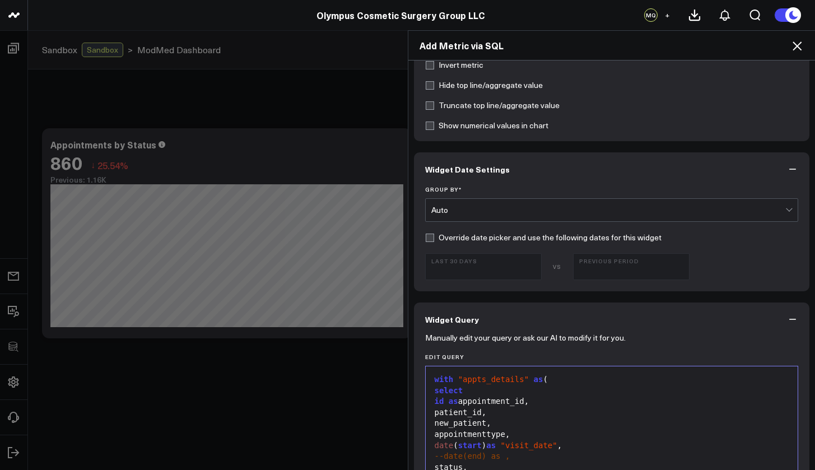
click at [525, 211] on div "Auto" at bounding box center [608, 210] width 355 height 9
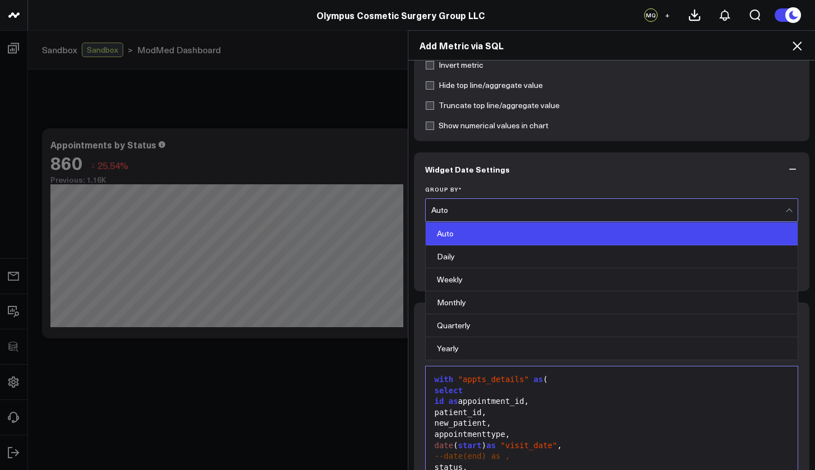
click at [525, 211] on div "Auto" at bounding box center [608, 210] width 355 height 9
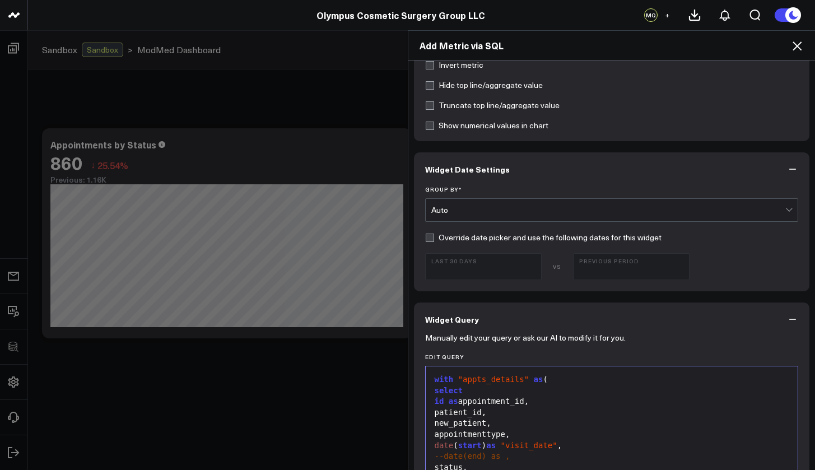
click at [525, 213] on div "Auto" at bounding box center [608, 210] width 355 height 9
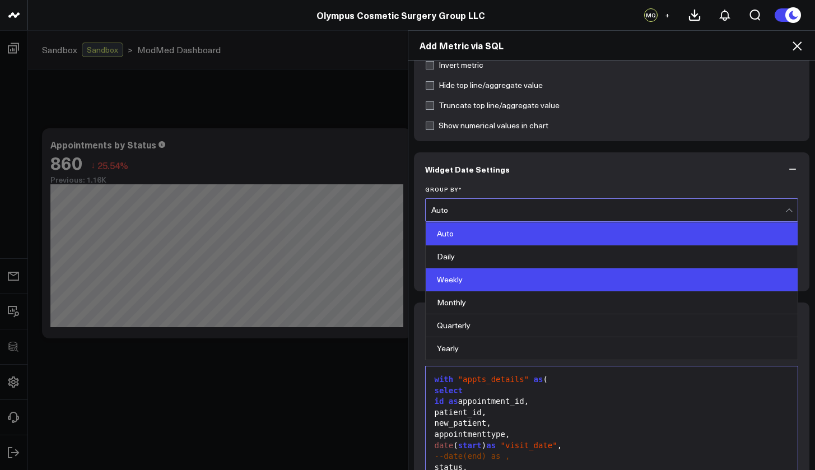
click at [501, 279] on div "Weekly" at bounding box center [612, 279] width 372 height 23
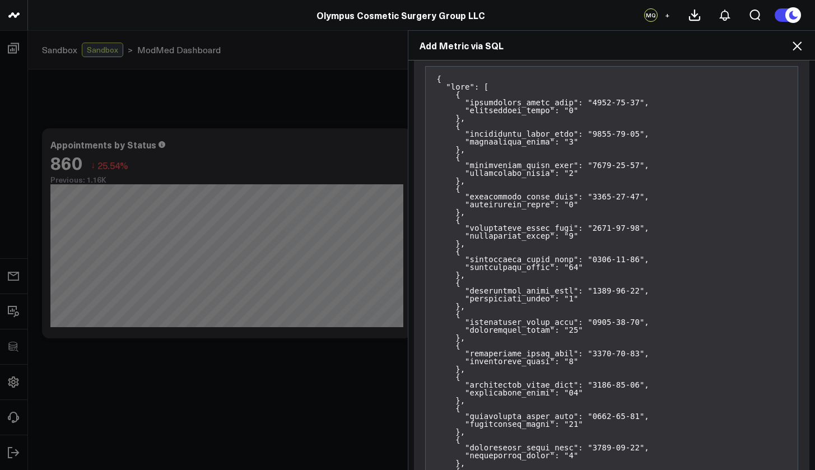
scroll to position [1086, 0]
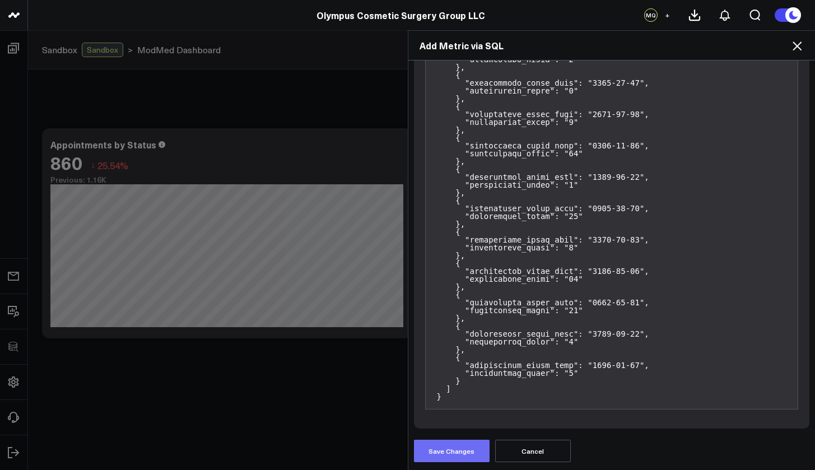
click at [467, 452] on button "Save Changes" at bounding box center [452, 451] width 76 height 22
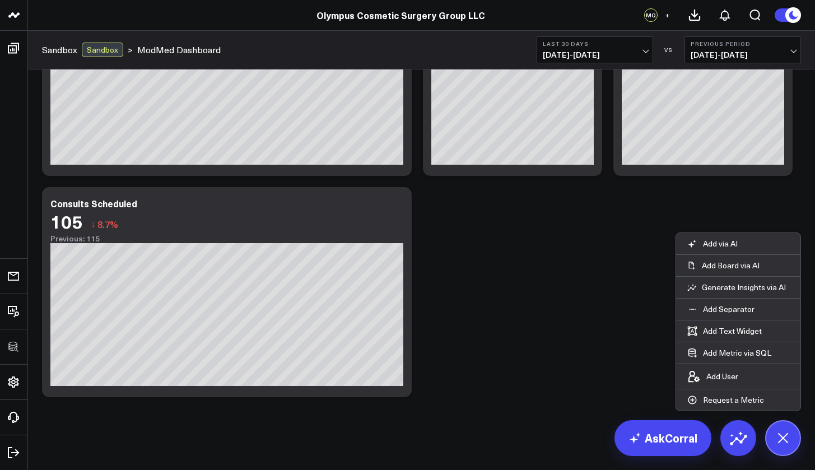
scroll to position [162, 0]
click at [791, 442] on button at bounding box center [783, 438] width 36 height 36
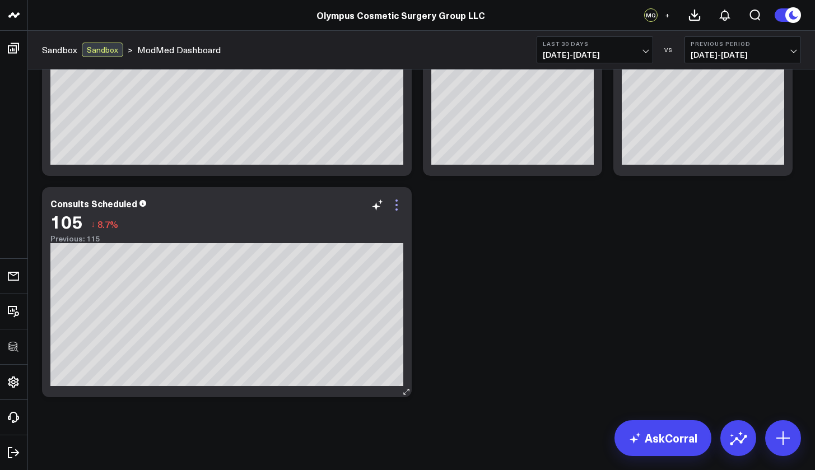
click at [399, 203] on icon at bounding box center [396, 204] width 13 height 13
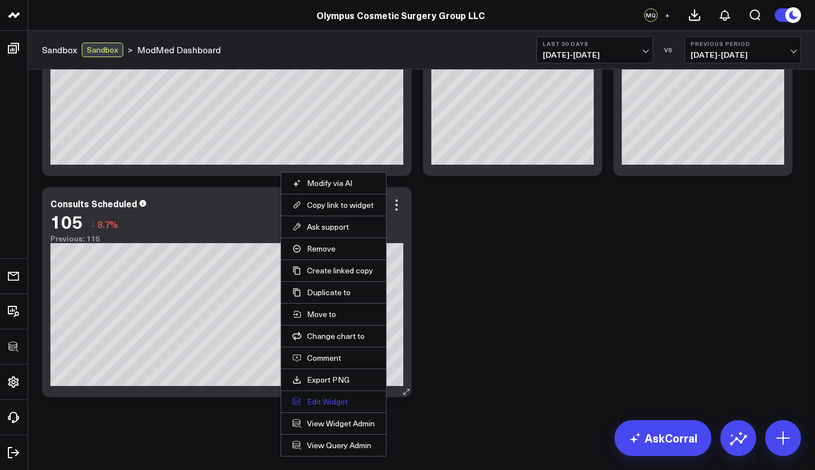
click at [344, 400] on button "Edit Widget" at bounding box center [333, 402] width 82 height 10
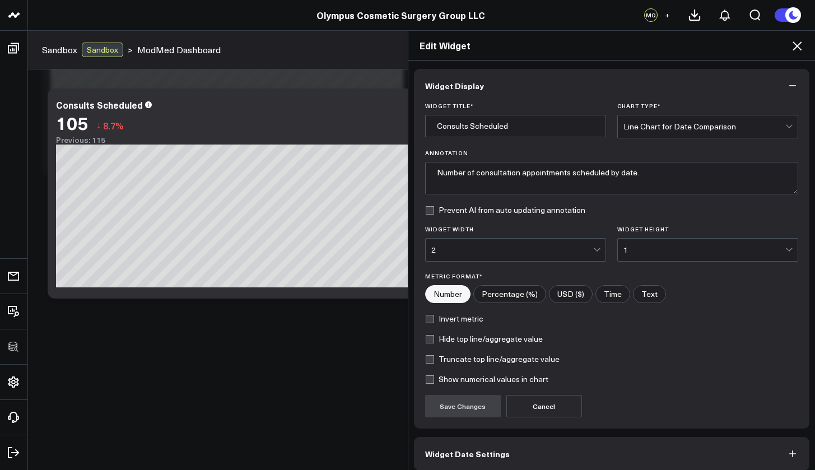
scroll to position [50, 0]
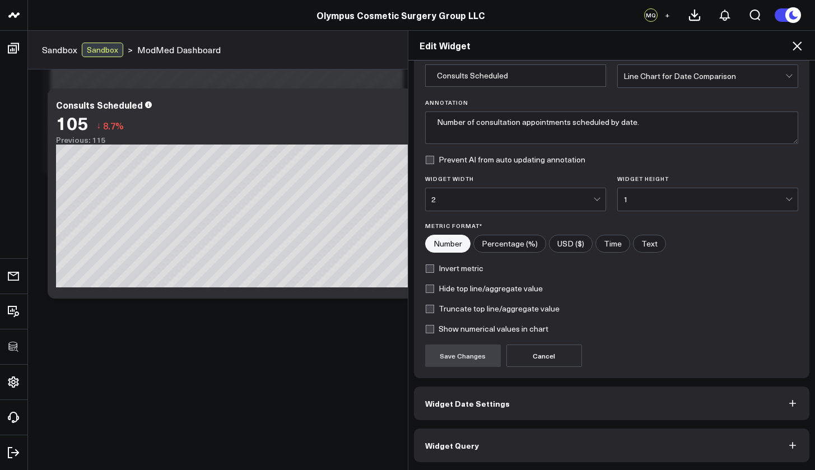
click at [526, 453] on button "Widget Query" at bounding box center [612, 445] width 396 height 34
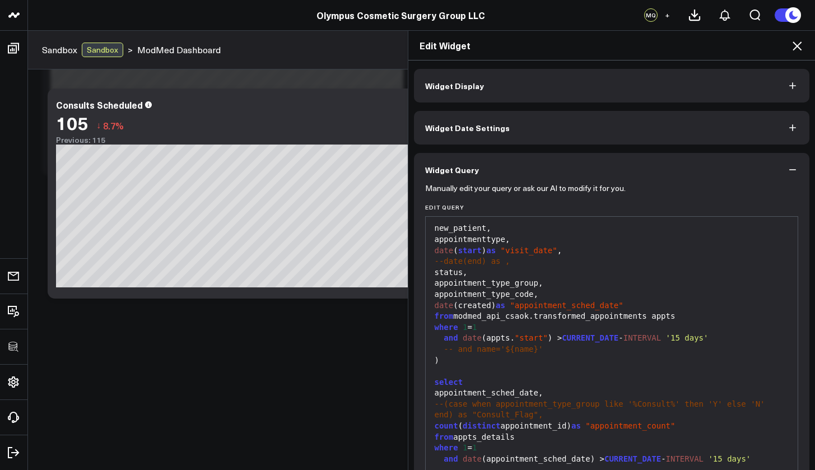
scroll to position [79, 0]
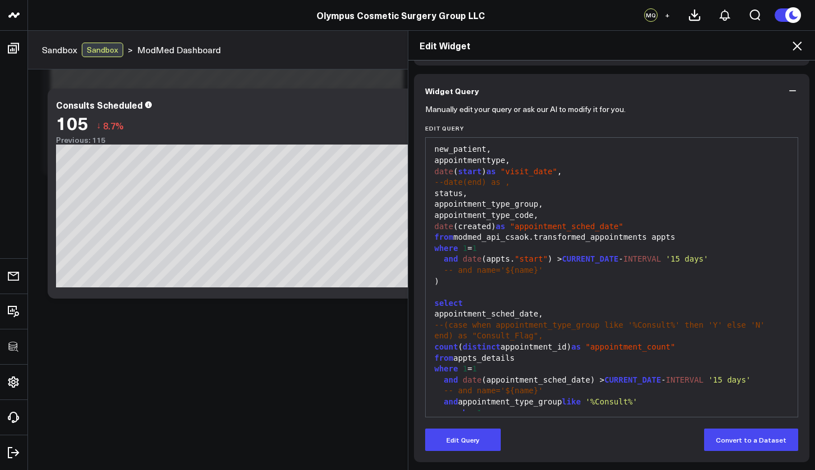
click at [589, 320] on span "--(case when appointment_type_group like '%Consult%' then 'Y' else 'N' end) as …" at bounding box center [602, 330] width 335 height 20
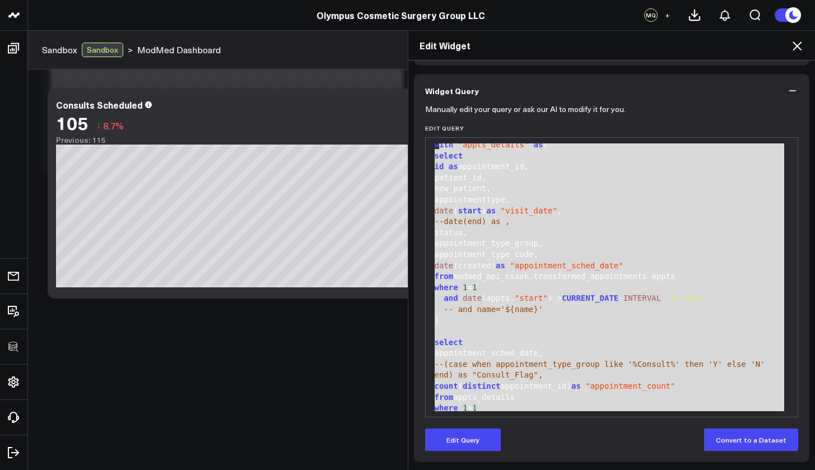
scroll to position [0, 0]
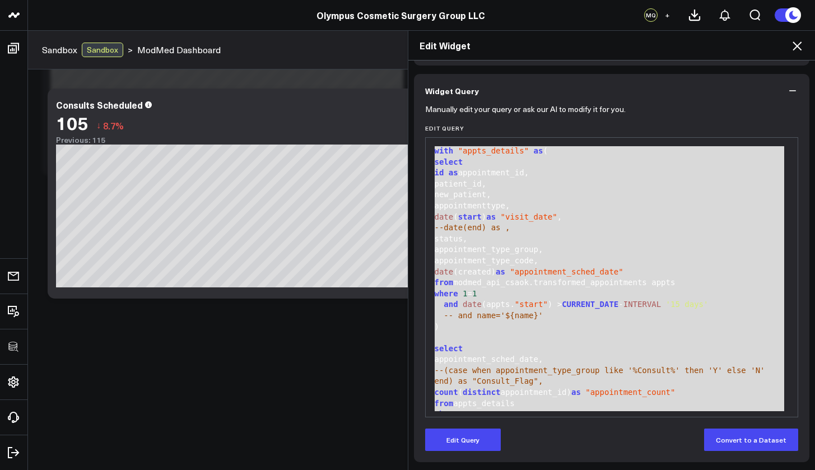
drag, startPoint x: 482, startPoint y: 407, endPoint x: 436, endPoint y: 138, distance: 272.8
click at [436, 138] on div "99 1 2 3 4 5 6 7 8 9 10 11 12 13 14 15 16 17 18 19 20 21 22 23 24 25 26 27 28 ›…" at bounding box center [612, 277] width 374 height 280
copy div "with "appts_details" as ( select id as appointment_id, patient_id, new_patient,…"
click at [793, 50] on icon at bounding box center [796, 45] width 13 height 13
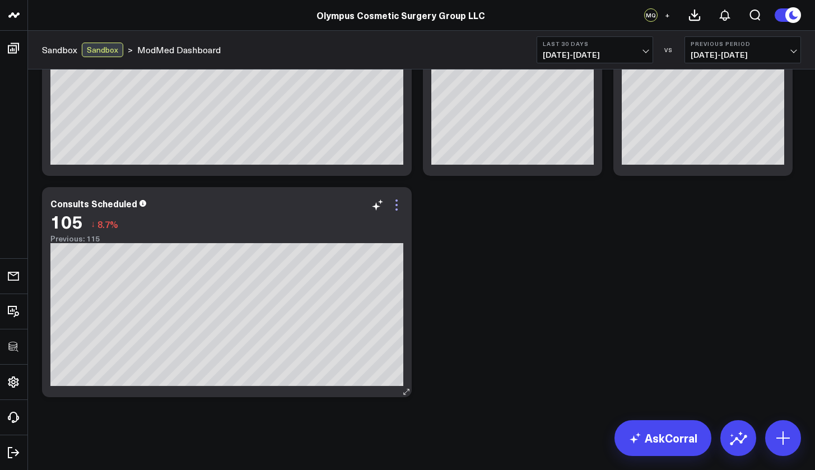
click at [399, 208] on icon at bounding box center [396, 204] width 13 height 13
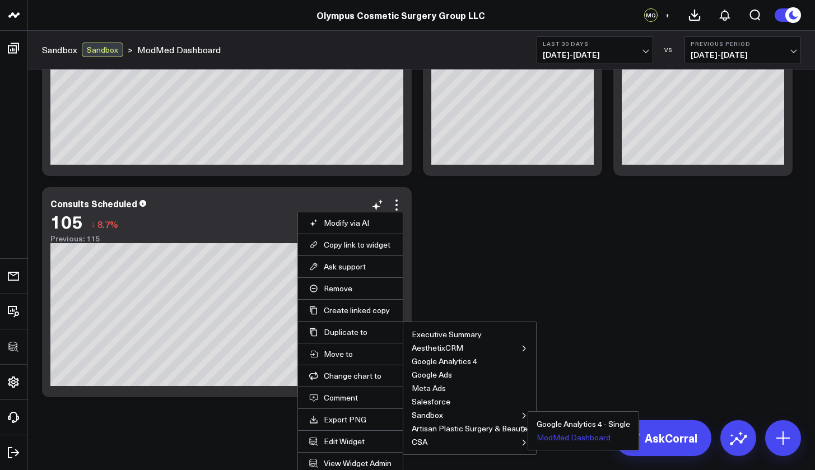
click at [556, 435] on button "ModMed Dashboard" at bounding box center [574, 437] width 74 height 8
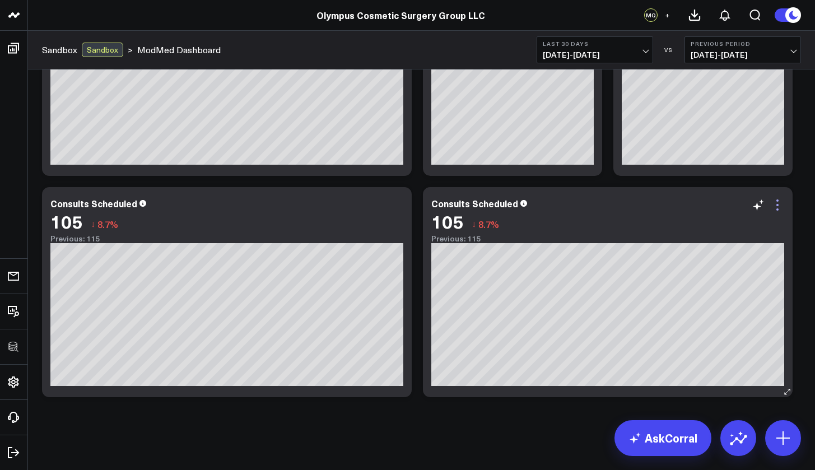
click at [776, 207] on icon at bounding box center [777, 204] width 13 height 13
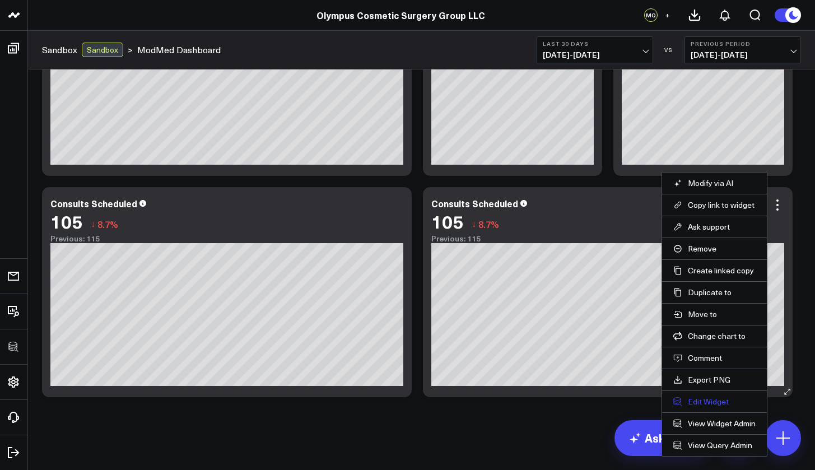
click at [706, 405] on button "Edit Widget" at bounding box center [714, 402] width 82 height 10
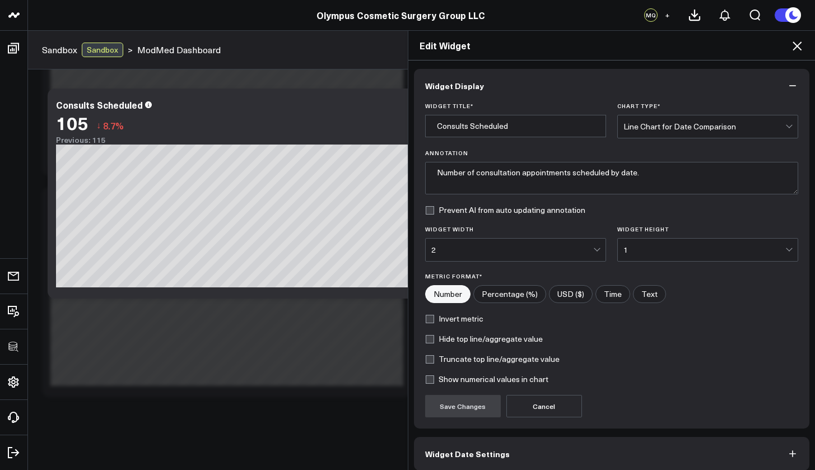
scroll to position [50, 0]
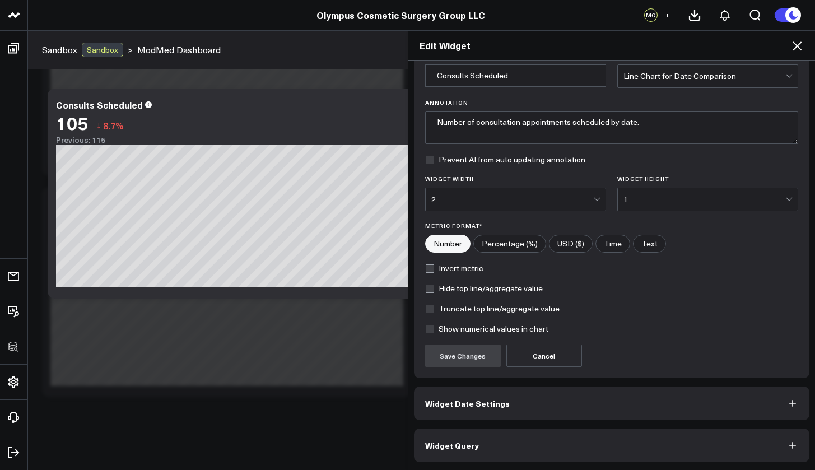
click at [547, 457] on button "Widget Query" at bounding box center [612, 445] width 396 height 34
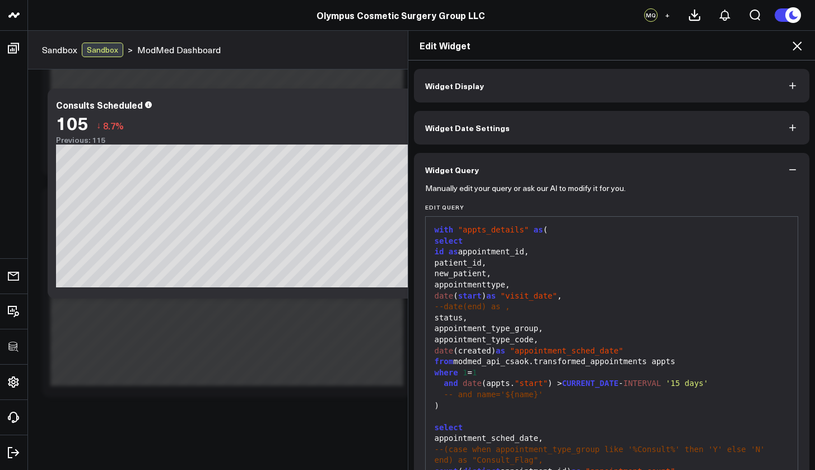
scroll to position [45, 0]
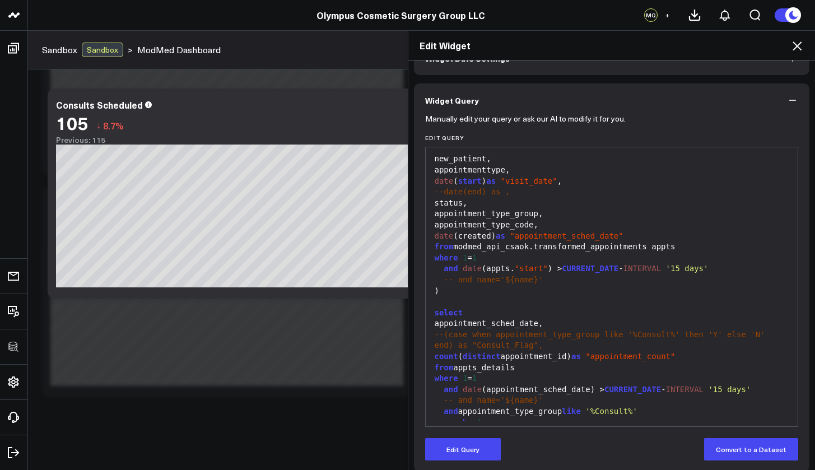
click at [529, 330] on span "--(case when appointment_type_group like '%Consult%' then 'Y' else 'N' end) as …" at bounding box center [602, 340] width 335 height 20
click at [489, 448] on button "Edit Query" at bounding box center [463, 449] width 76 height 22
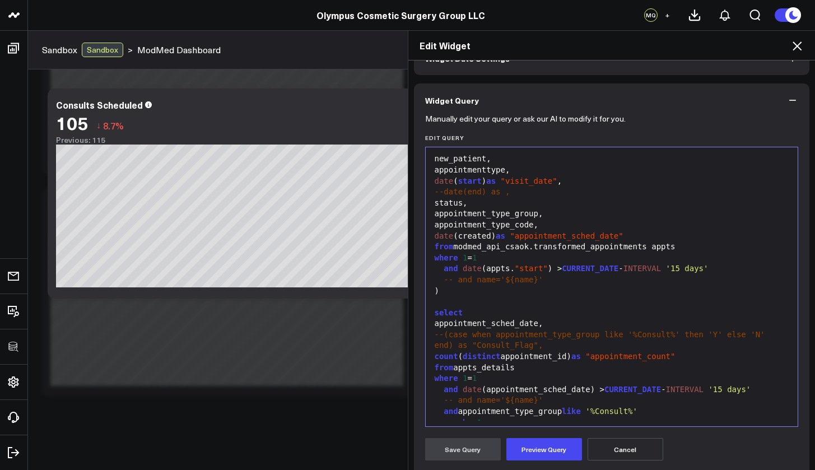
click at [493, 352] on span "distinct" at bounding box center [482, 356] width 38 height 9
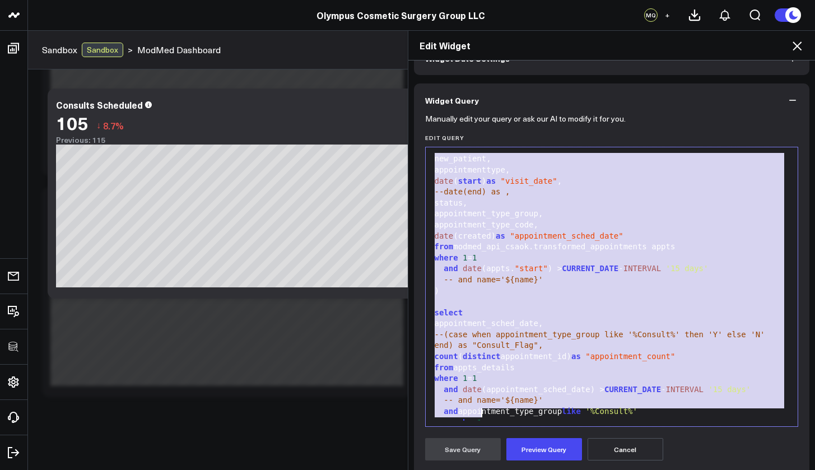
copy div "with "appts_details" as ( select id as appointment_id, patient_id, new_patient,…"
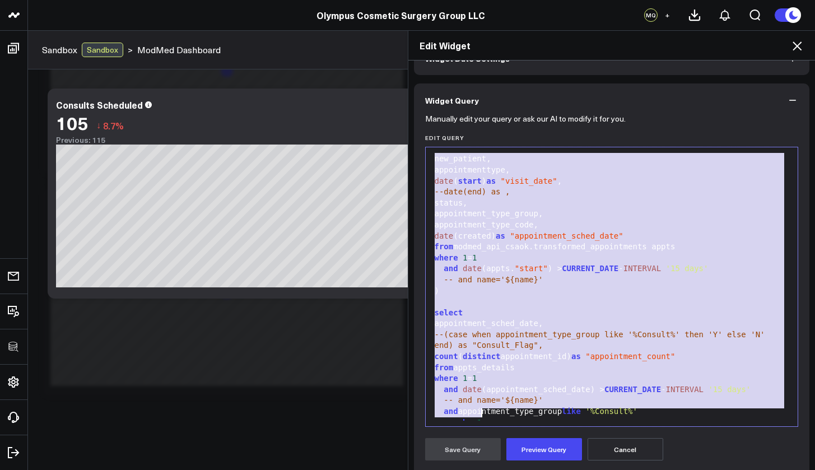
scroll to position [66, 0]
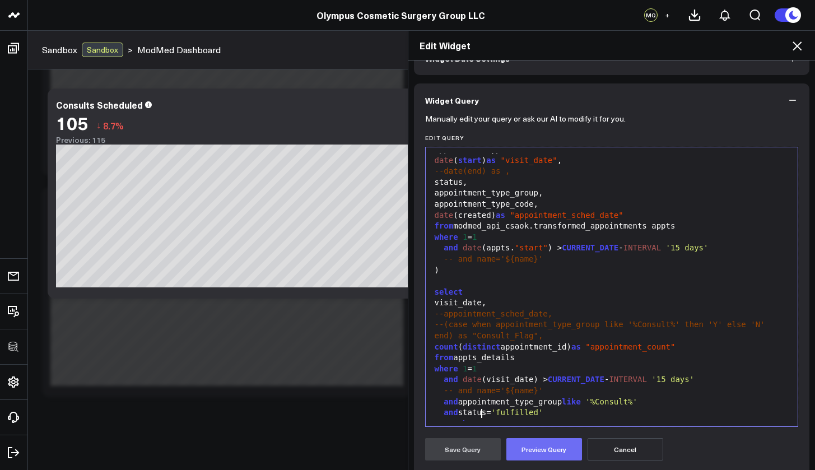
click at [556, 456] on button "Preview Query" at bounding box center [544, 449] width 76 height 22
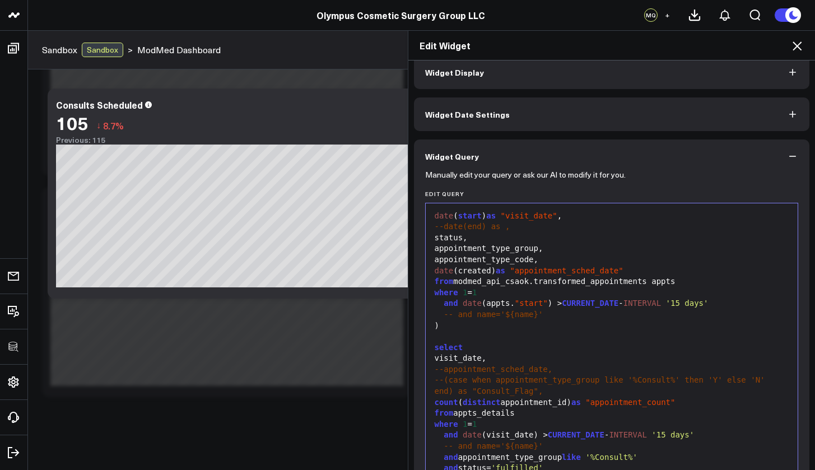
scroll to position [75, 0]
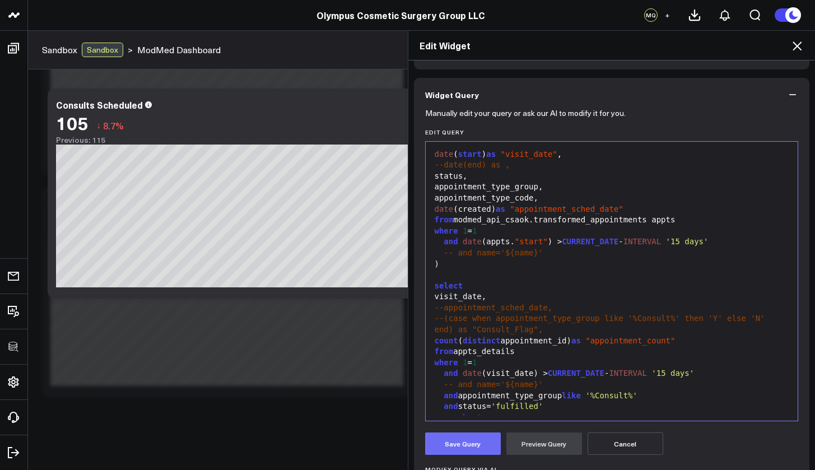
click at [478, 449] on button "Save Query" at bounding box center [463, 443] width 76 height 22
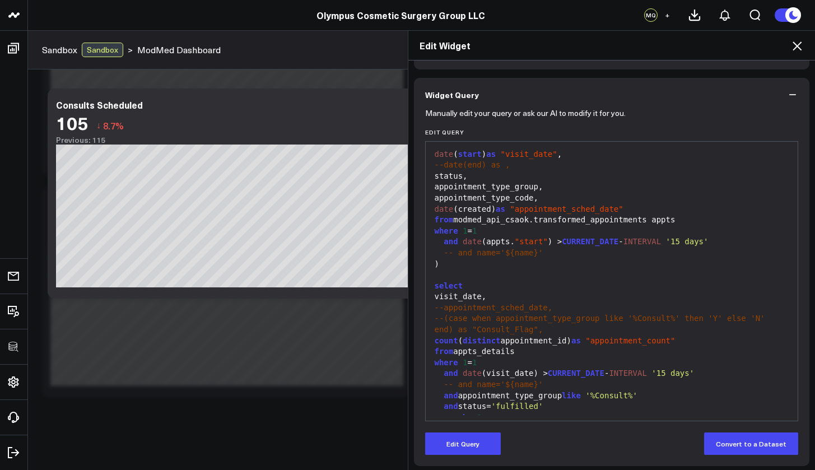
scroll to position [0, 0]
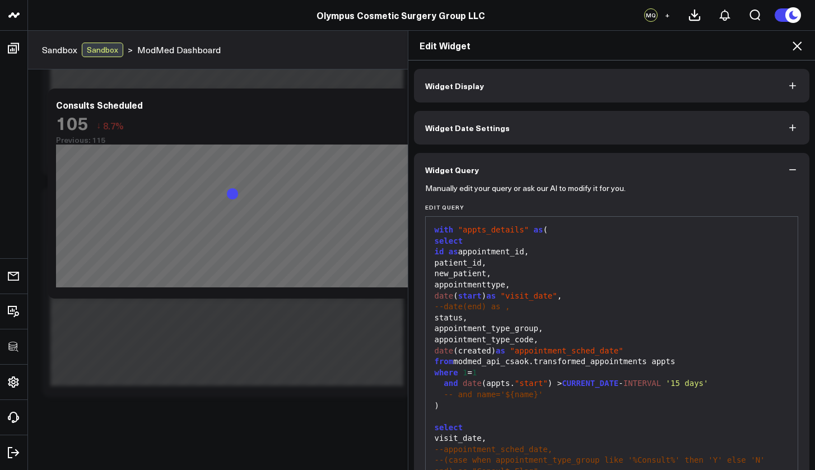
click at [481, 80] on button "Widget Display" at bounding box center [612, 86] width 396 height 34
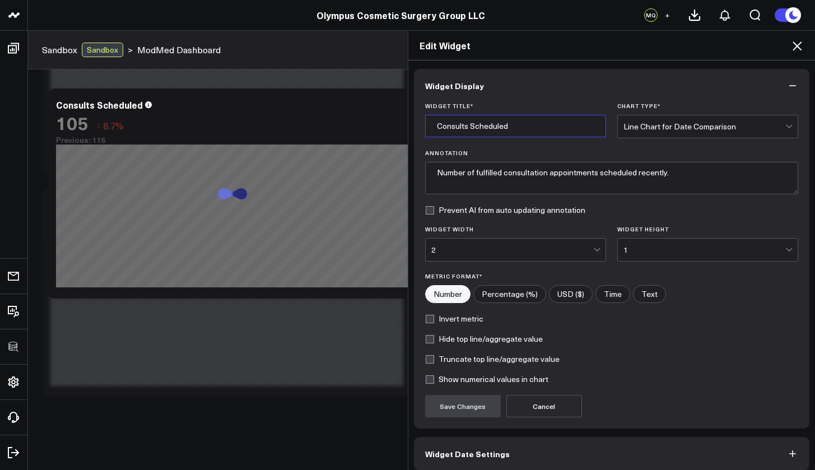
drag, startPoint x: 528, startPoint y: 125, endPoint x: 424, endPoint y: 126, distance: 104.2
click at [425, 126] on input "Consults Scheduled" at bounding box center [515, 126] width 181 height 22
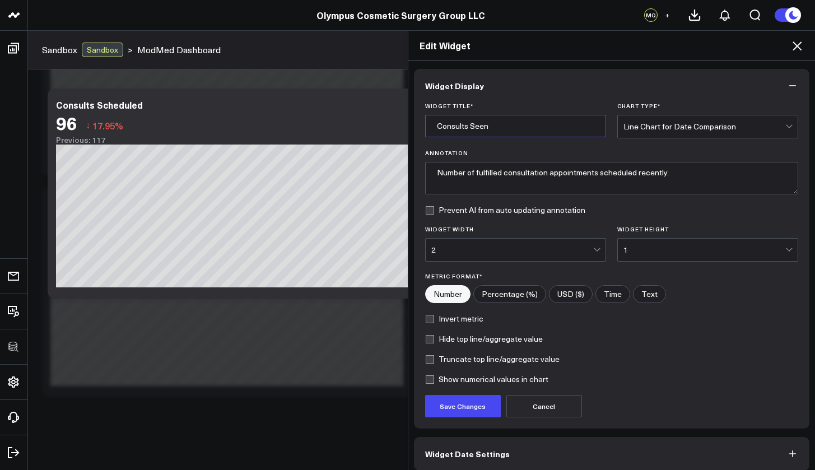
type input "Consults Seen"
click at [428, 212] on label "Prevent AI from auto updating annotation" at bounding box center [505, 210] width 160 height 9
click at [428, 212] on input "Prevent AI from auto updating annotation" at bounding box center [429, 210] width 9 height 9
checkbox input "true"
click at [458, 409] on button "Save Changes" at bounding box center [463, 406] width 76 height 22
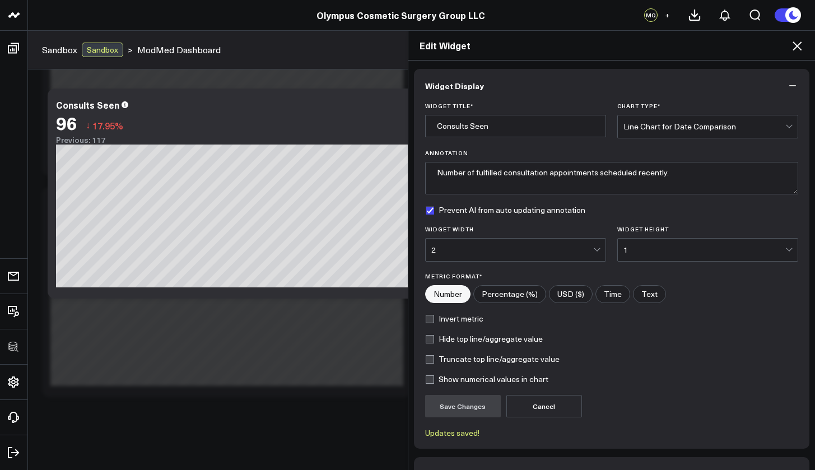
click at [799, 48] on icon at bounding box center [797, 45] width 9 height 9
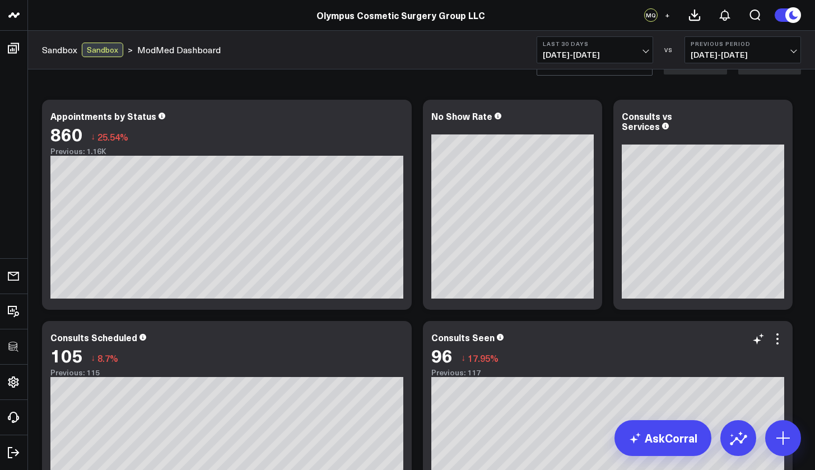
scroll to position [8, 0]
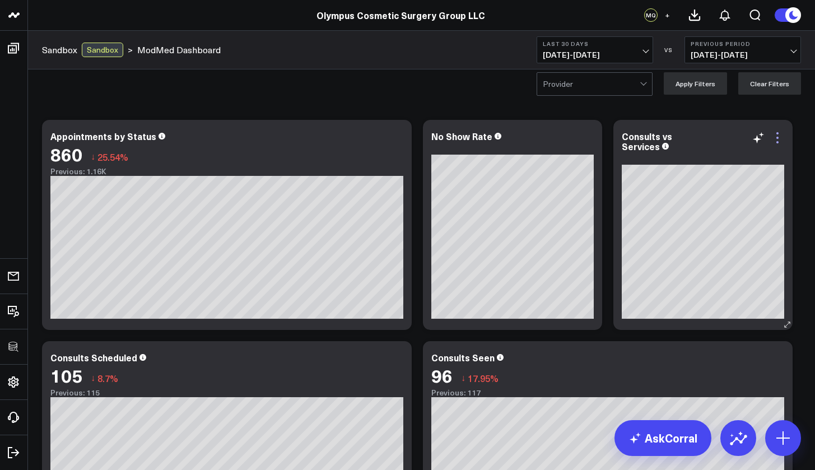
click at [780, 140] on icon at bounding box center [777, 137] width 13 height 13
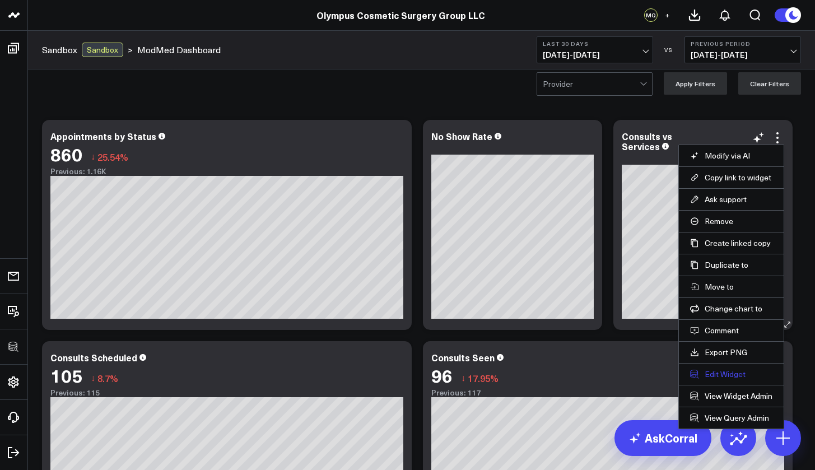
click at [724, 370] on button "Edit Widget" at bounding box center [731, 374] width 82 height 10
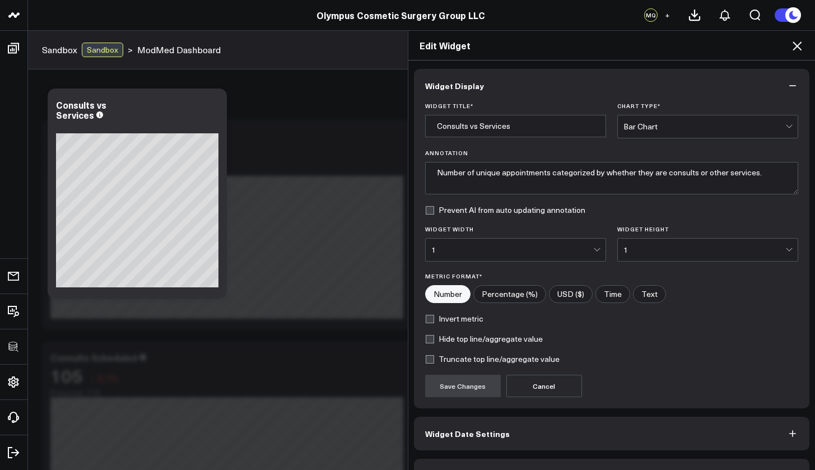
scroll to position [30, 0]
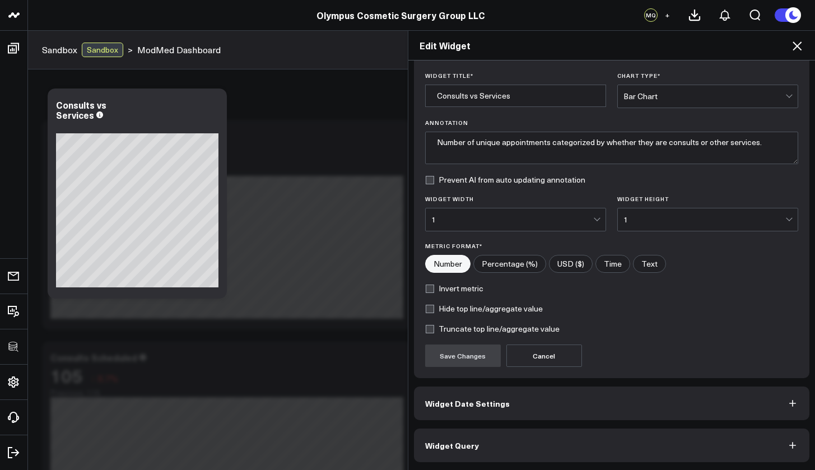
click at [571, 449] on button "Widget Query" at bounding box center [612, 445] width 396 height 34
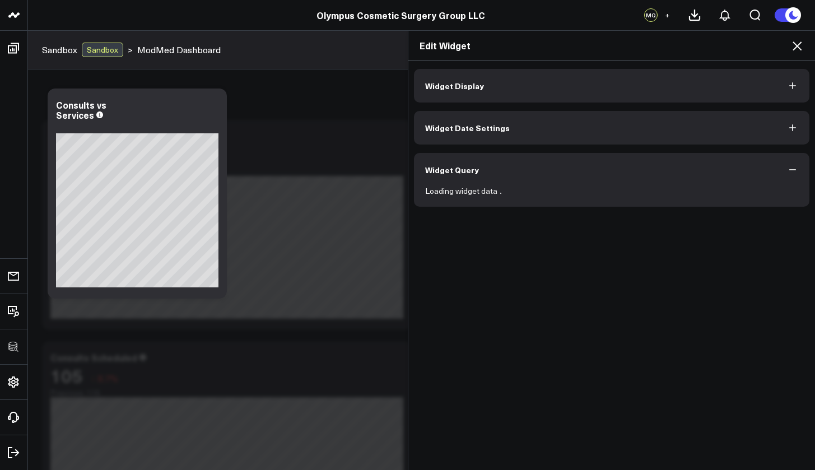
scroll to position [0, 0]
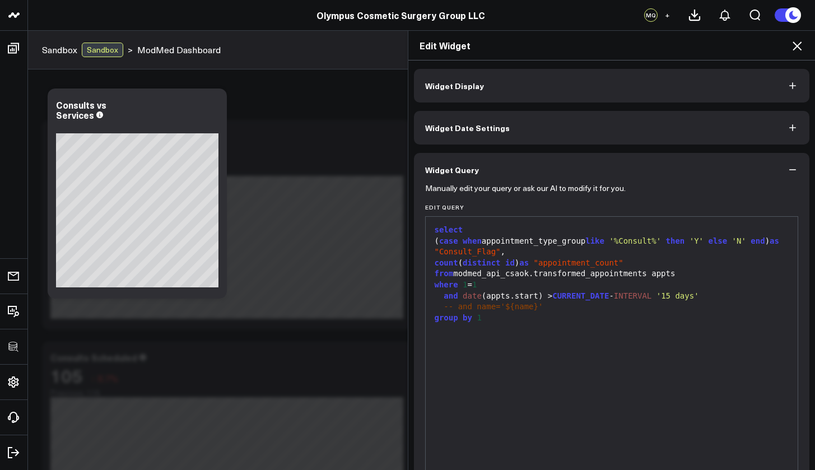
click at [703, 240] on span "'Y'" at bounding box center [696, 240] width 14 height 9
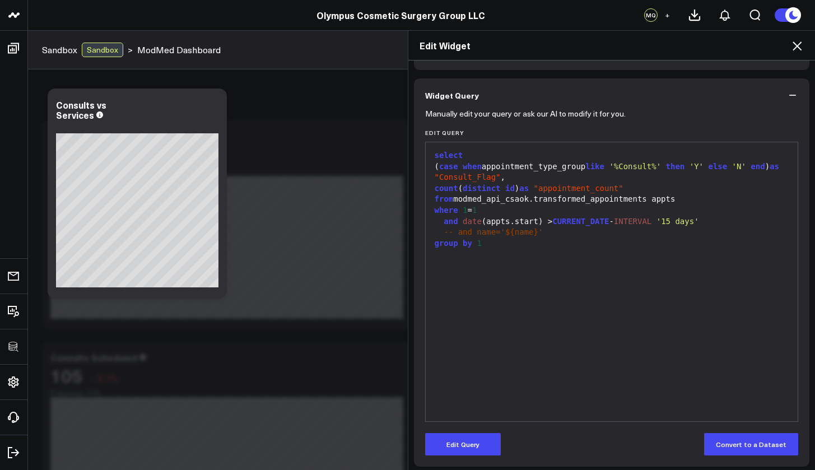
scroll to position [79, 0]
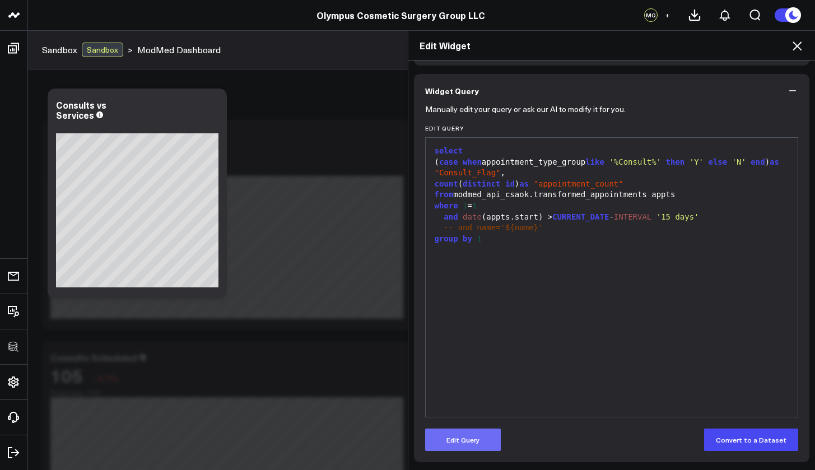
click at [475, 436] on button "Edit Query" at bounding box center [463, 439] width 76 height 22
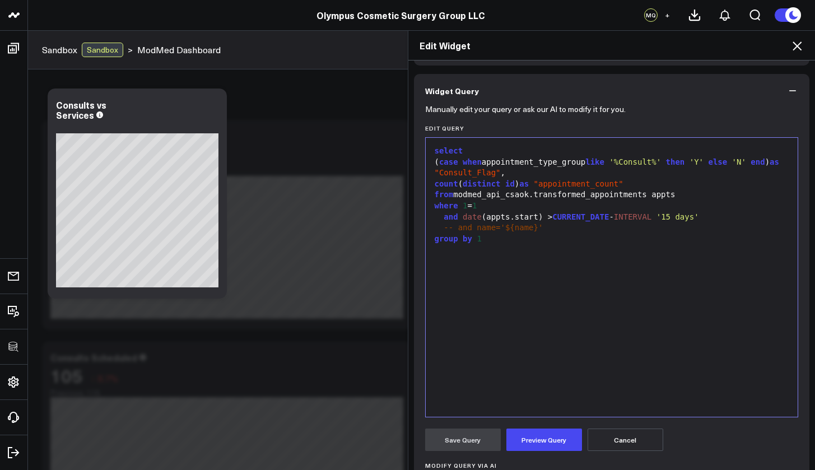
click at [703, 158] on span "'Y'" at bounding box center [696, 161] width 14 height 9
drag, startPoint x: 776, startPoint y: 162, endPoint x: 769, endPoint y: 161, distance: 7.3
click at [769, 161] on span "'N'" at bounding box center [767, 161] width 14 height 9
click at [544, 440] on button "Preview Query" at bounding box center [544, 439] width 76 height 22
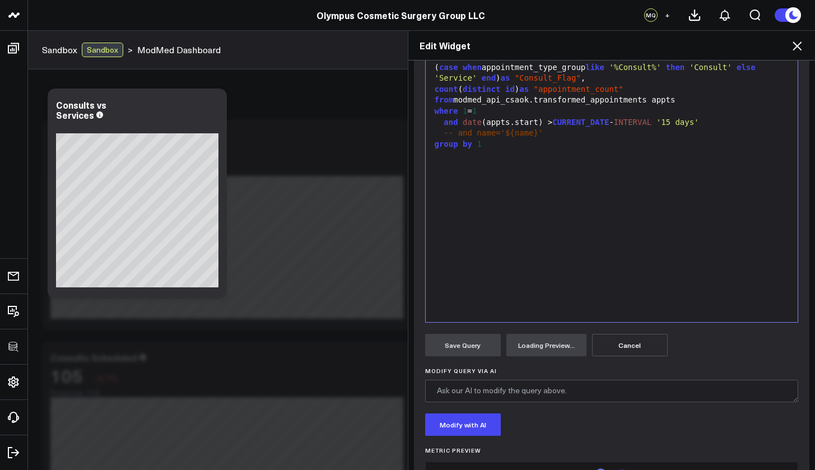
scroll to position [218, 0]
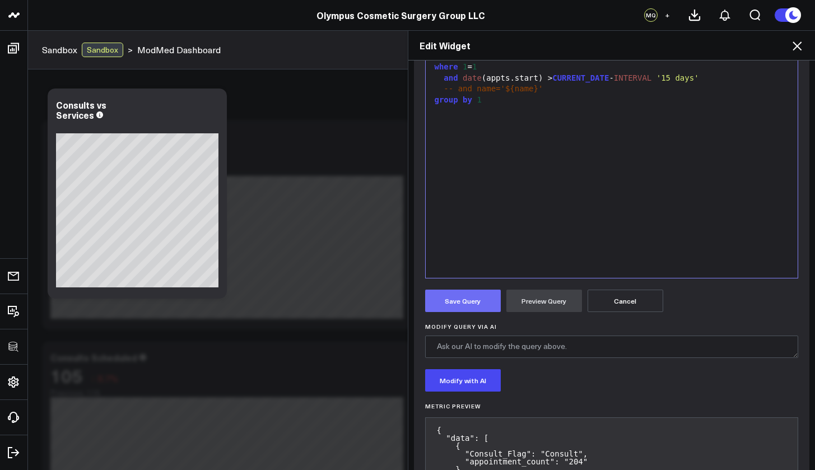
click at [482, 301] on button "Save Query" at bounding box center [463, 301] width 76 height 22
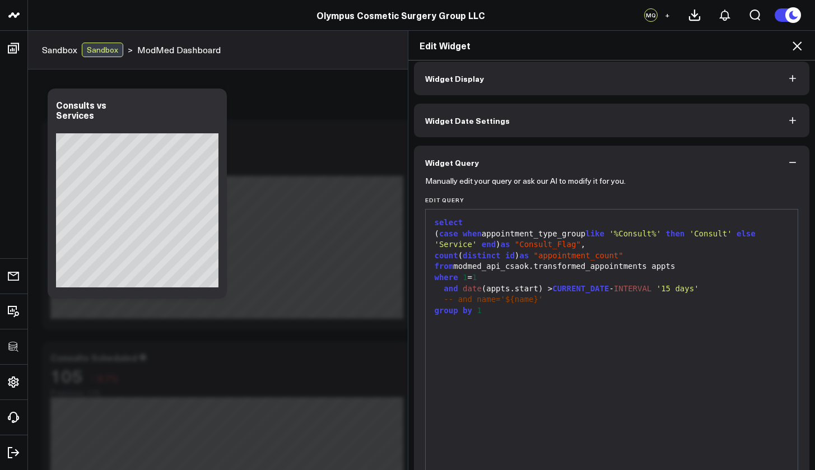
scroll to position [0, 0]
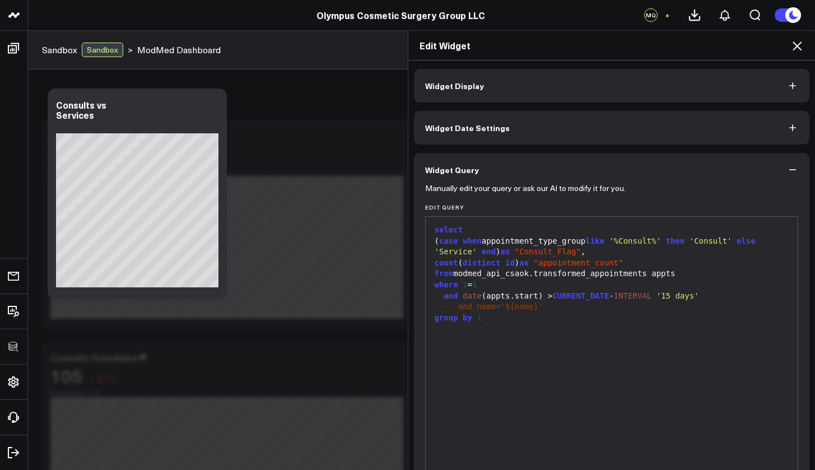
click at [546, 88] on button "Widget Display" at bounding box center [612, 86] width 396 height 34
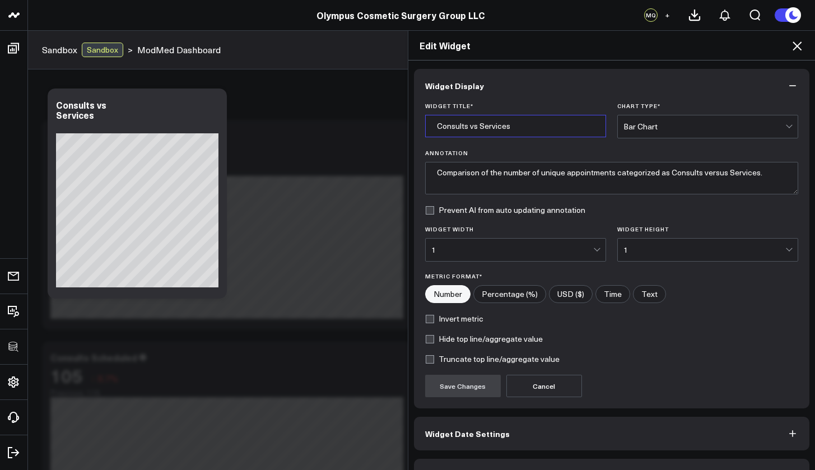
click at [535, 123] on input "Consults vs Services" at bounding box center [515, 126] width 181 height 22
click at [431, 127] on input "Consults vs Services" at bounding box center [515, 126] width 181 height 22
type input "Visit Volume: Consults vs Services"
click at [439, 388] on button "Save Changes" at bounding box center [463, 386] width 76 height 22
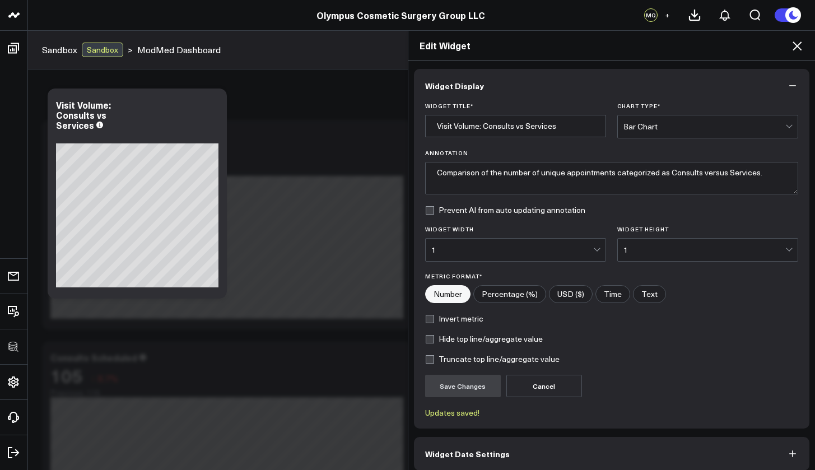
click at [803, 48] on icon at bounding box center [796, 45] width 13 height 13
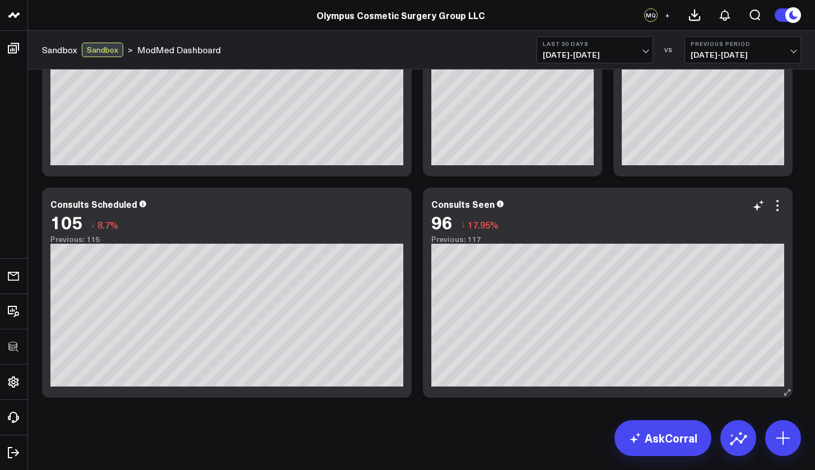
scroll to position [162, 0]
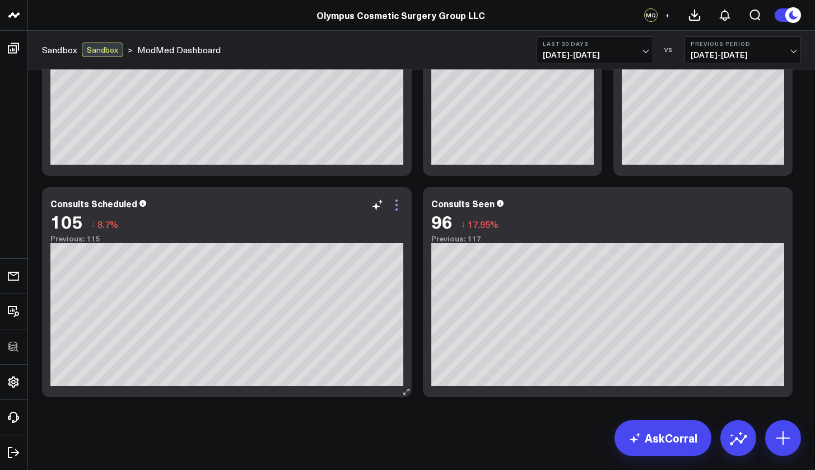
click at [397, 206] on icon at bounding box center [396, 205] width 2 height 2
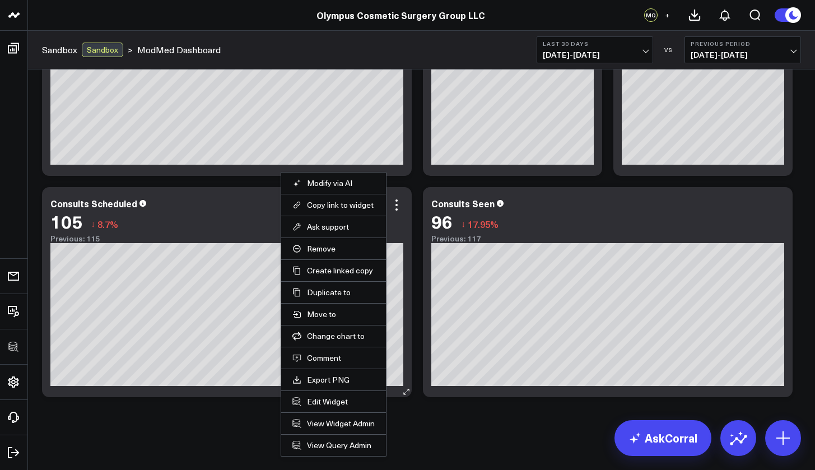
click at [239, 216] on div "105 ↓ 8.7%" at bounding box center [226, 221] width 353 height 20
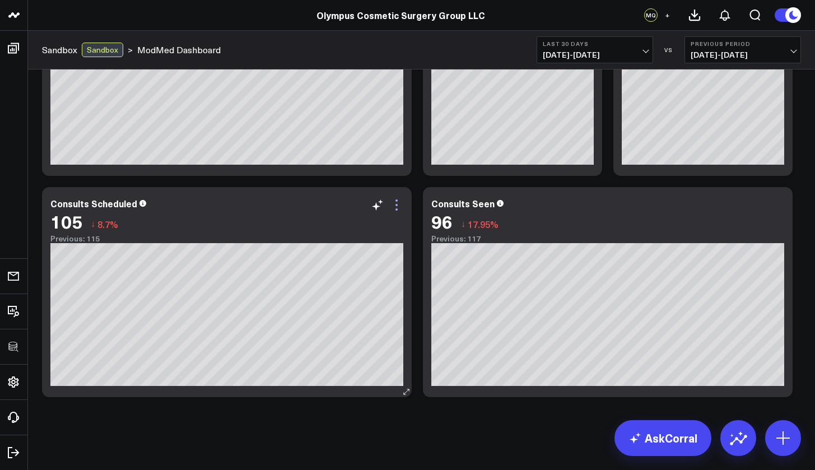
click at [397, 206] on icon at bounding box center [396, 204] width 13 height 13
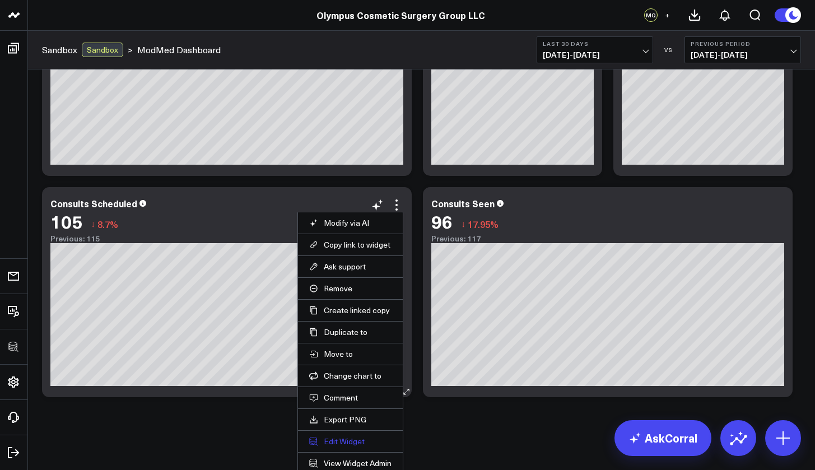
click at [358, 440] on button "Edit Widget" at bounding box center [350, 441] width 82 height 10
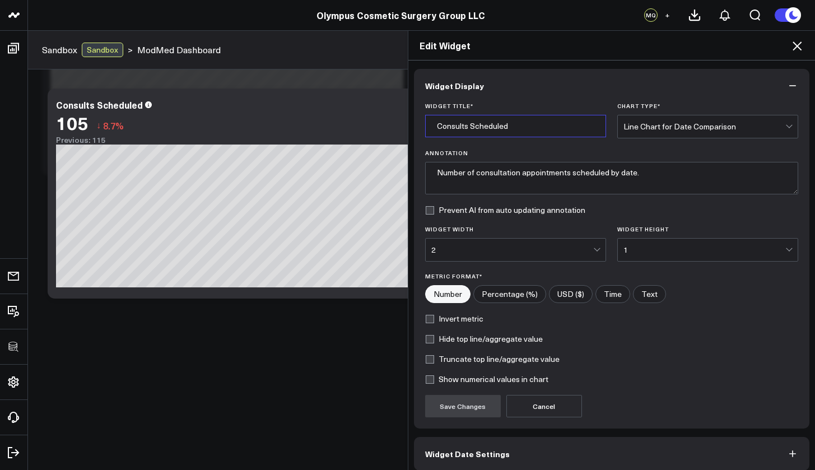
click at [520, 128] on input "Consults Scheduled" at bounding box center [515, 126] width 181 height 22
type input "Consults Scheduled by Scheduling Date"
click at [482, 398] on button "Save Changes" at bounding box center [463, 406] width 76 height 22
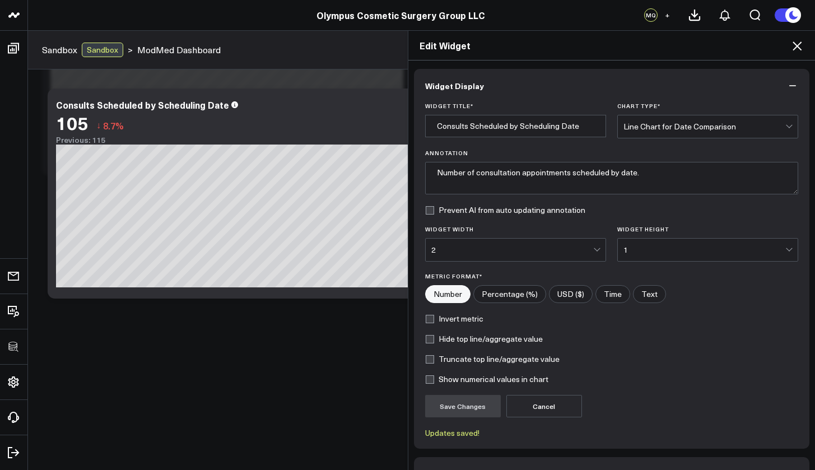
click at [798, 46] on icon at bounding box center [797, 45] width 9 height 9
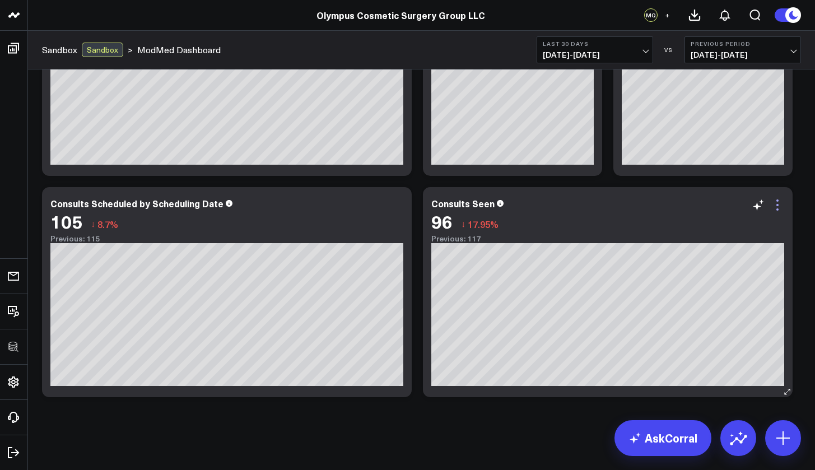
click at [780, 203] on icon at bounding box center [777, 204] width 13 height 13
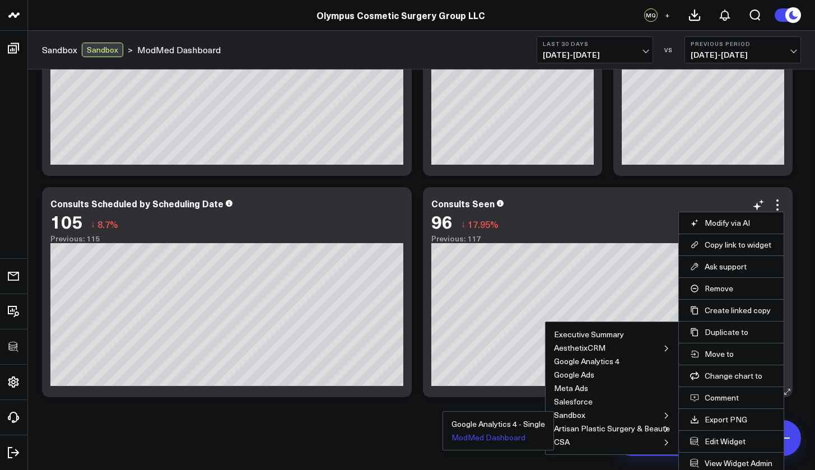
click at [507, 436] on button "ModMed Dashboard" at bounding box center [488, 437] width 74 height 8
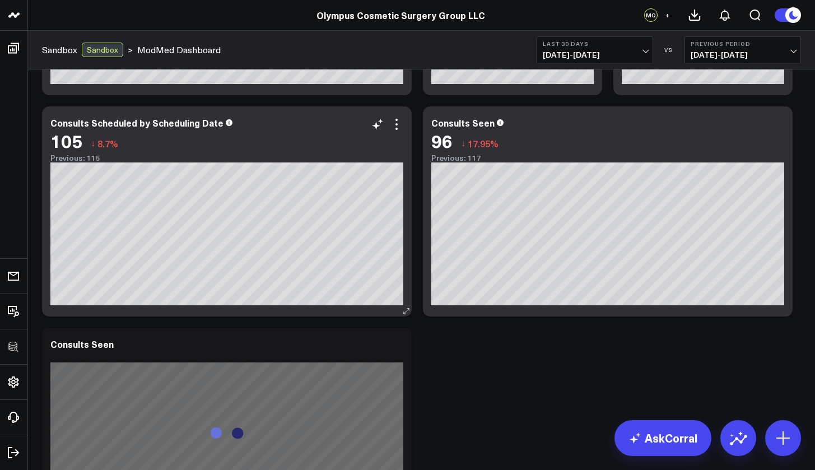
scroll to position [330, 0]
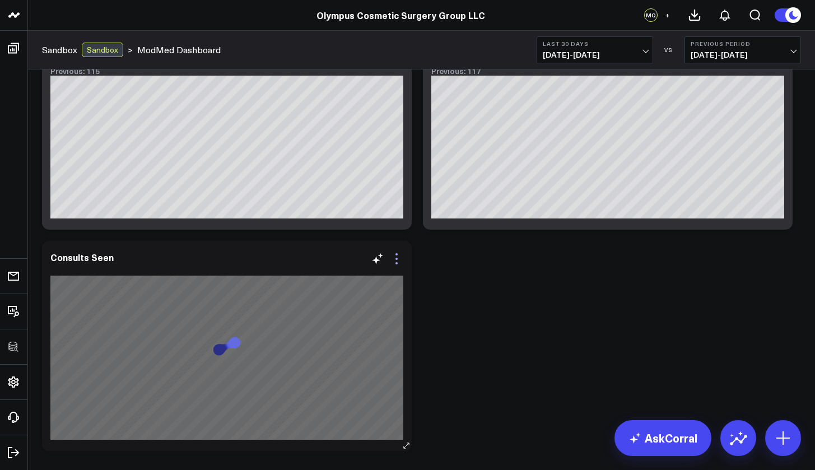
click at [398, 261] on icon at bounding box center [396, 258] width 13 height 13
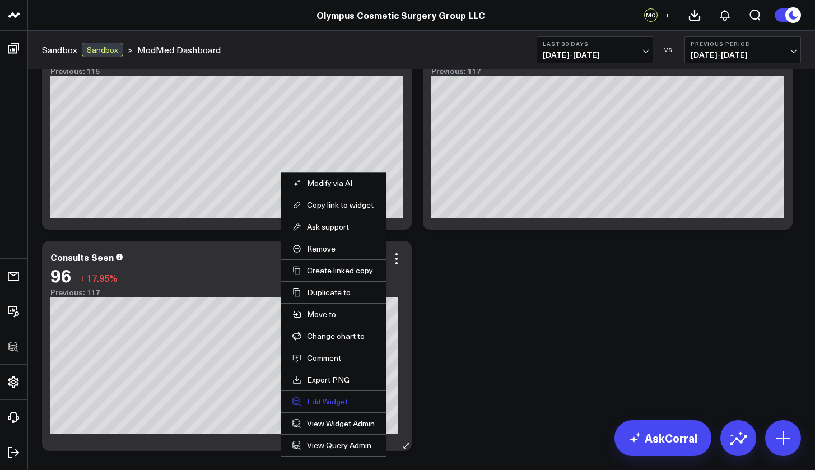
click at [331, 400] on button "Edit Widget" at bounding box center [333, 402] width 82 height 10
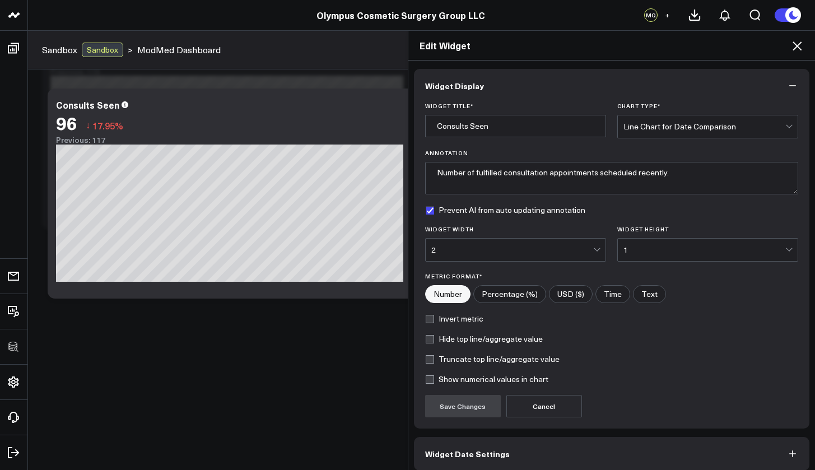
scroll to position [50, 0]
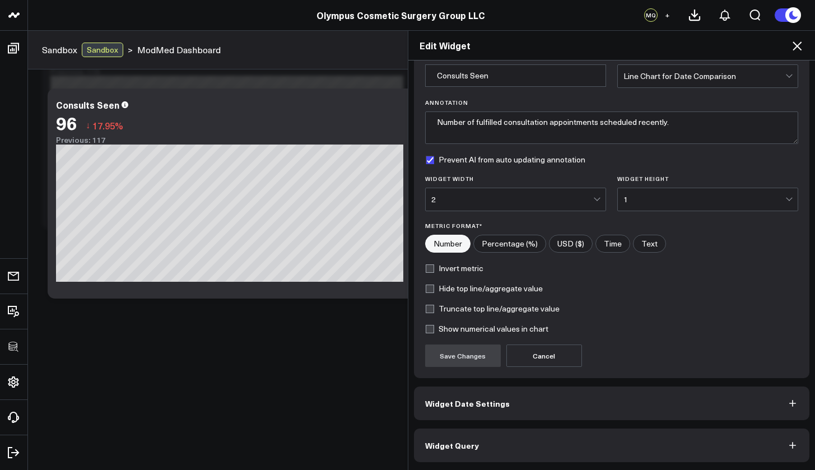
click at [477, 451] on button "Widget Query" at bounding box center [612, 445] width 396 height 34
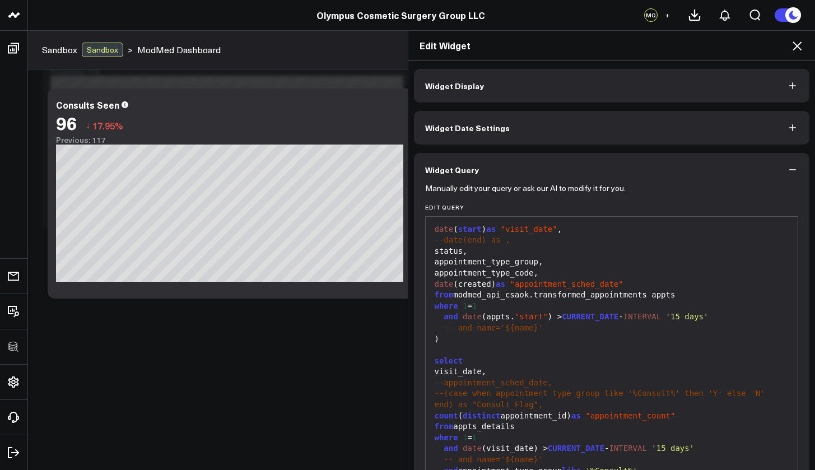
scroll to position [79, 0]
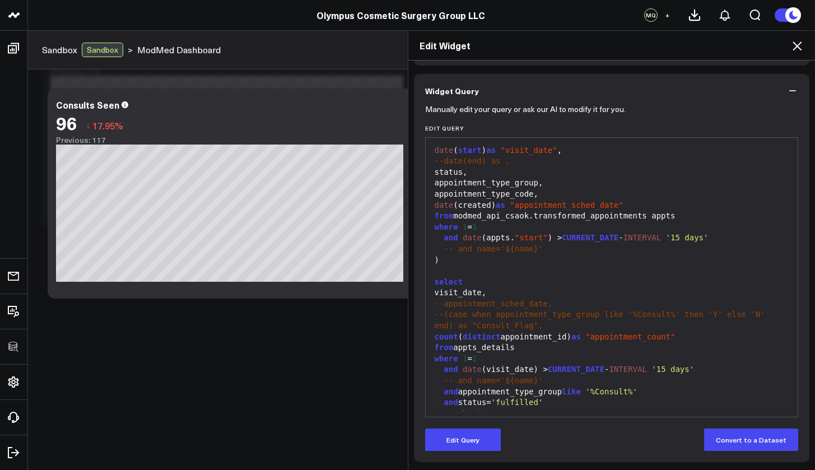
click at [477, 287] on div "visit_date," at bounding box center [611, 292] width 361 height 11
click at [481, 287] on div "visit_date," at bounding box center [611, 292] width 361 height 11
click at [479, 440] on button "Edit Query" at bounding box center [463, 439] width 76 height 22
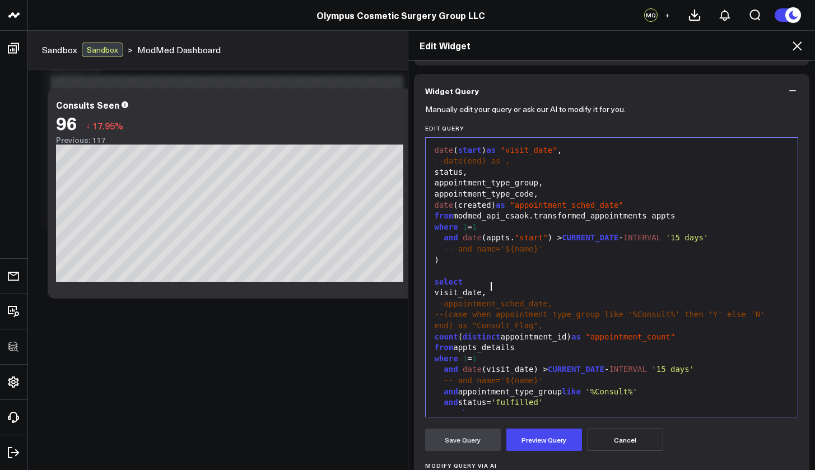
click at [496, 288] on div "visit_date," at bounding box center [611, 292] width 361 height 11
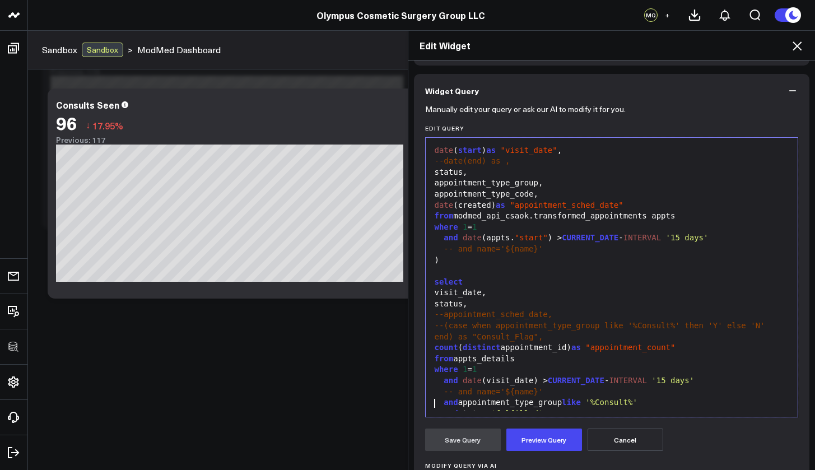
click at [431, 408] on div "and status= 'fulfilled'" at bounding box center [611, 413] width 361 height 11
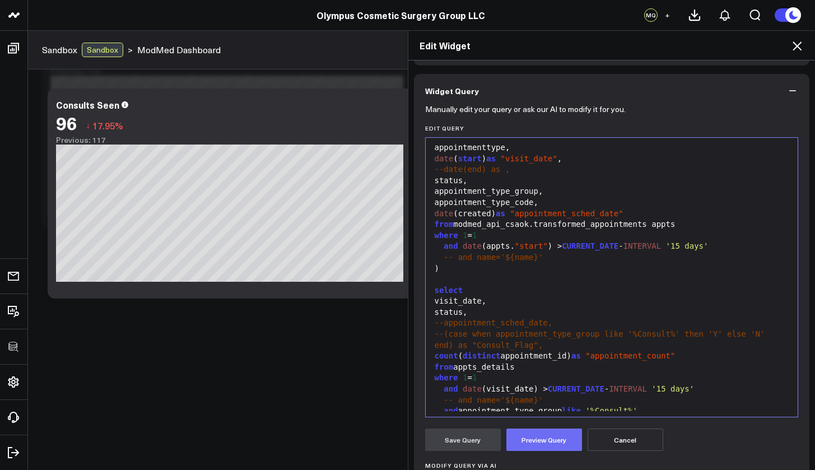
click at [544, 441] on button "Preview Query" at bounding box center [544, 439] width 76 height 22
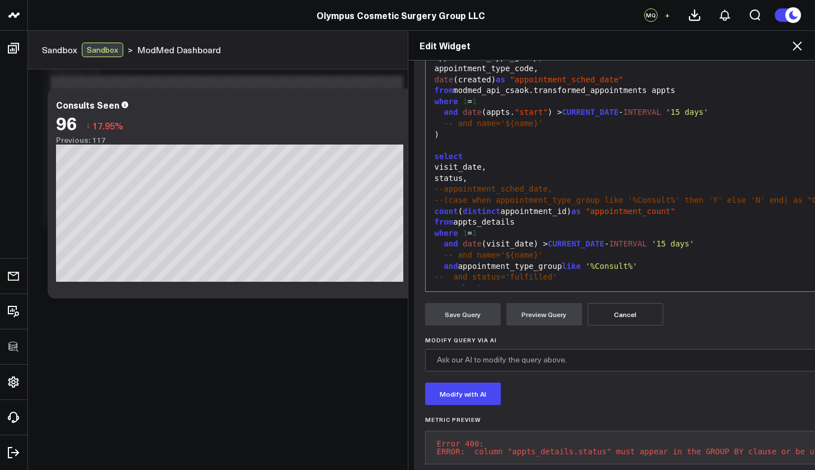
scroll to position [239, 0]
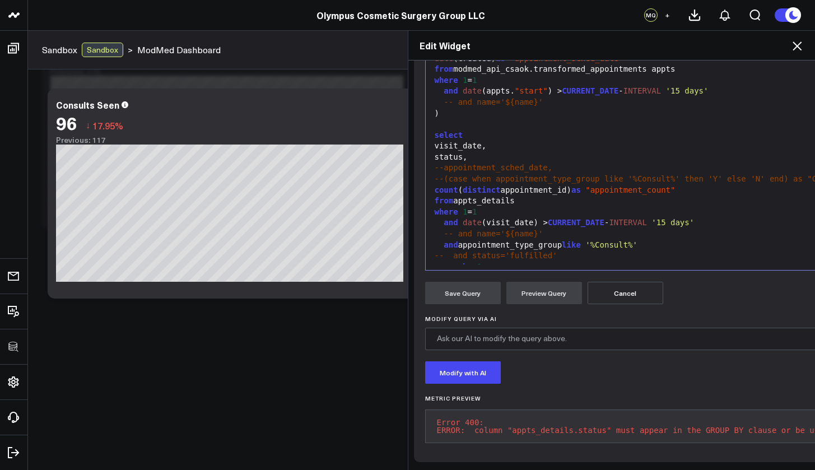
click at [483, 262] on div "group by 1" at bounding box center [691, 267] width 521 height 11
click at [529, 282] on button "Preview Query" at bounding box center [544, 293] width 76 height 22
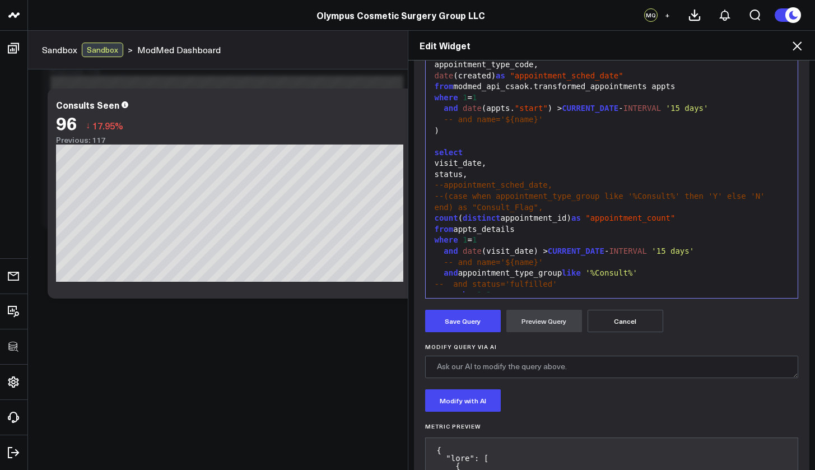
scroll to position [0, 0]
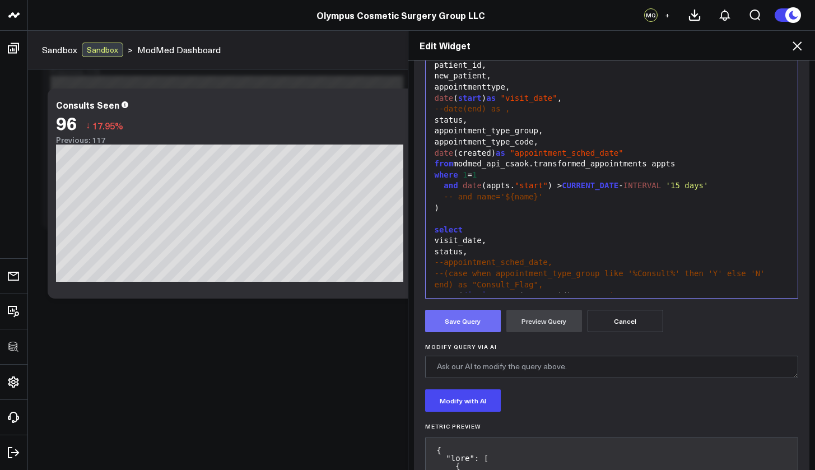
click at [483, 325] on button "Save Query" at bounding box center [463, 321] width 76 height 22
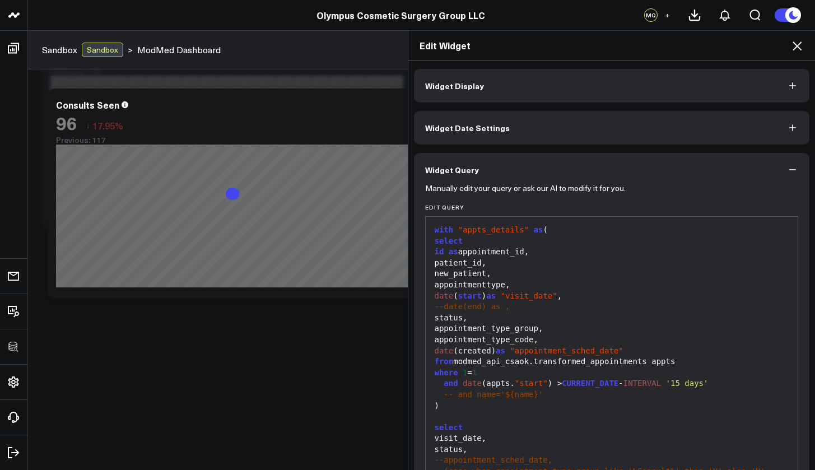
click at [488, 85] on button "Widget Display" at bounding box center [612, 86] width 396 height 34
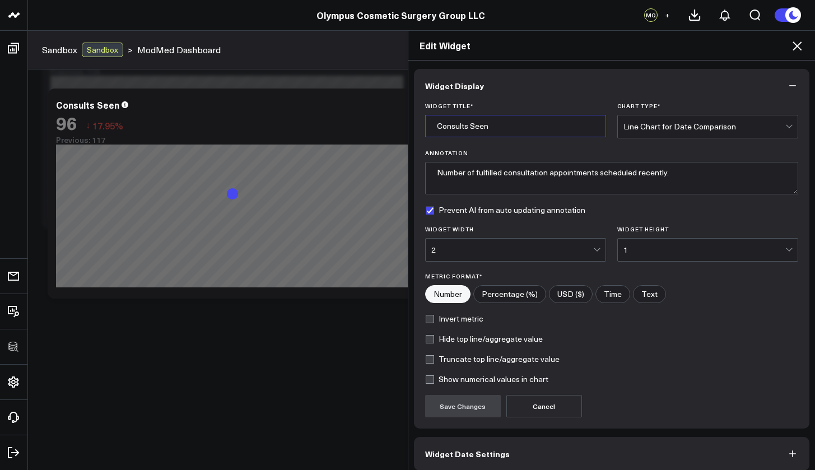
drag, startPoint x: 488, startPoint y: 129, endPoint x: 465, endPoint y: 128, distance: 22.5
click at [465, 128] on input "Consults Seen" at bounding box center [515, 126] width 181 height 22
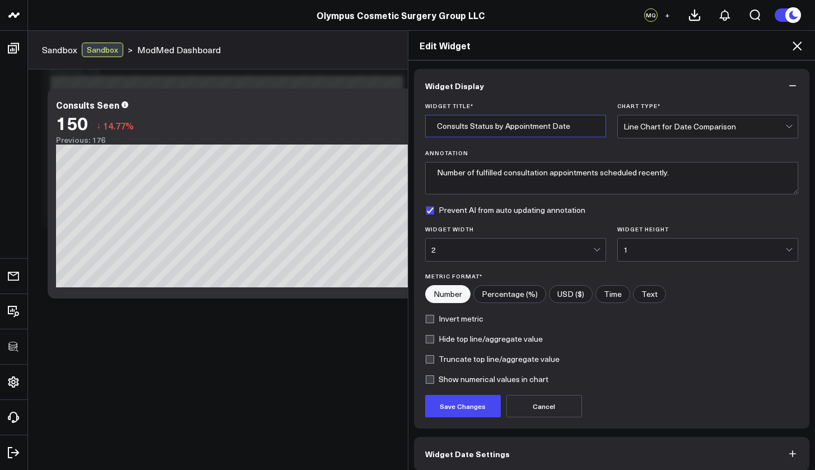
type input "Consults Status by Appointment Date"
click at [705, 123] on div "Line Chart for Date Comparison" at bounding box center [704, 126] width 162 height 9
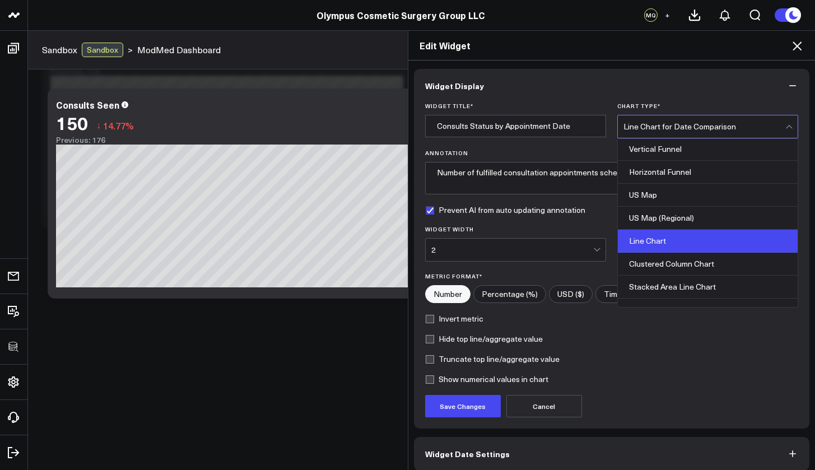
scroll to position [281, 0]
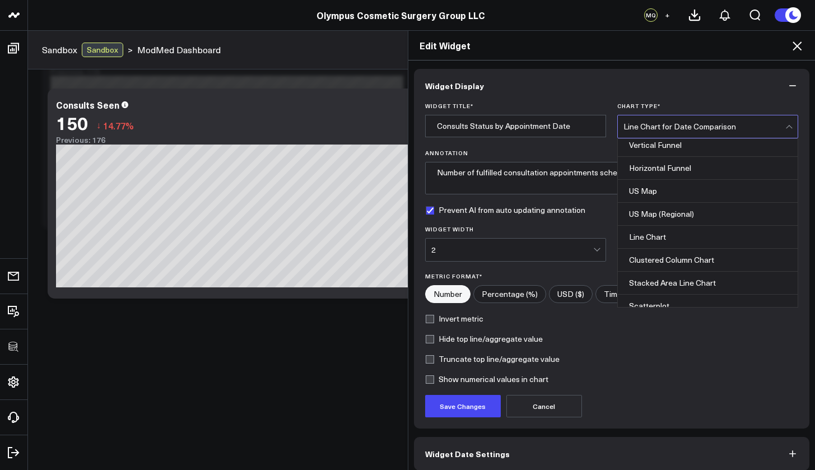
click at [679, 262] on div "Clustered Column Chart" at bounding box center [708, 260] width 180 height 23
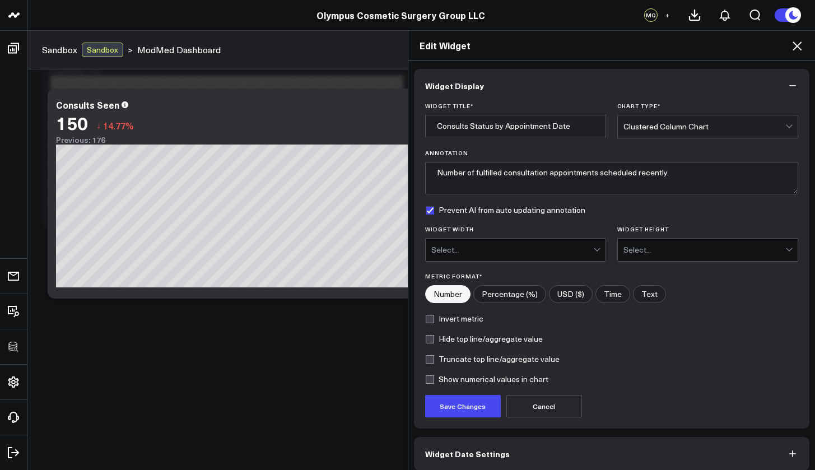
click at [534, 248] on div "Select..." at bounding box center [512, 249] width 162 height 9
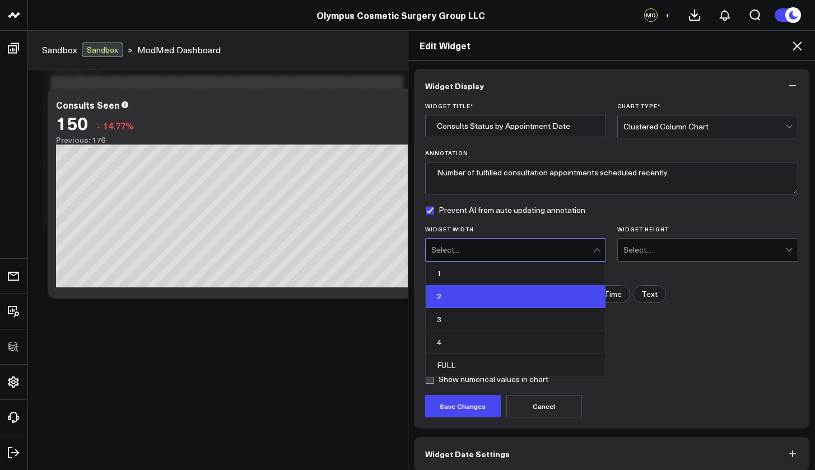
click at [496, 297] on div "2" at bounding box center [516, 296] width 180 height 23
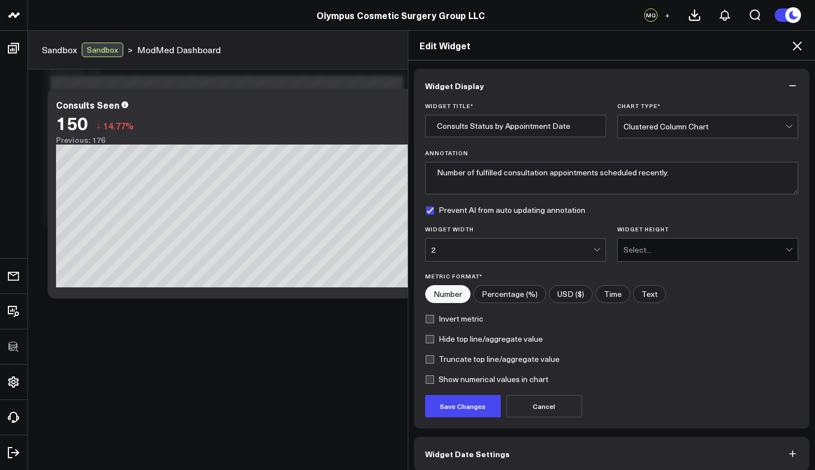
click at [659, 251] on div "Select..." at bounding box center [704, 249] width 162 height 9
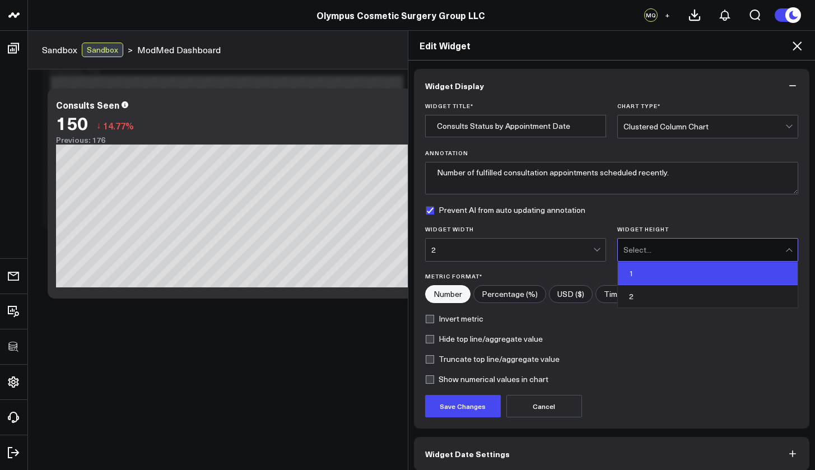
click at [644, 275] on div "1" at bounding box center [708, 273] width 180 height 23
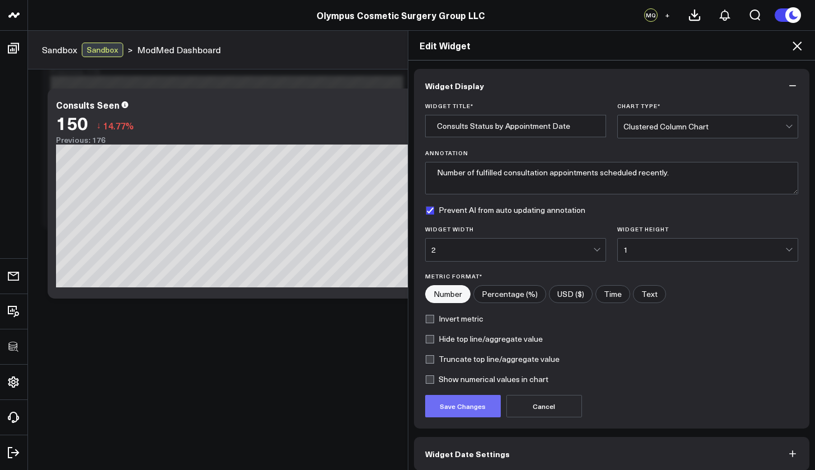
click at [456, 409] on button "Save Changes" at bounding box center [463, 406] width 76 height 22
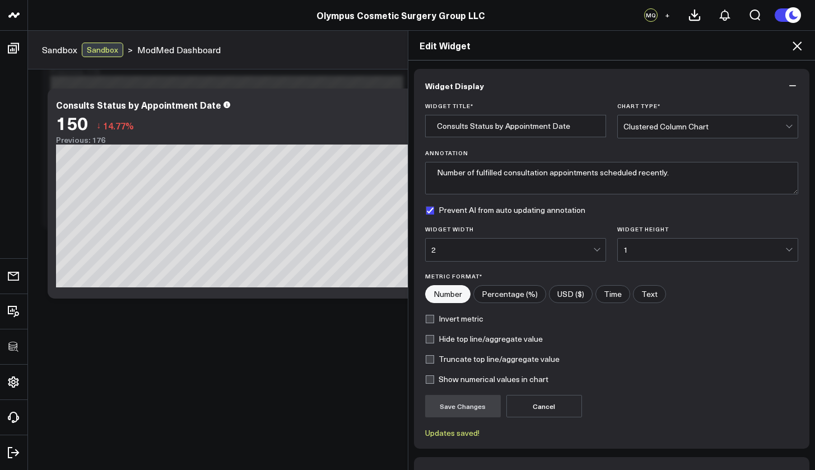
scroll to position [71, 0]
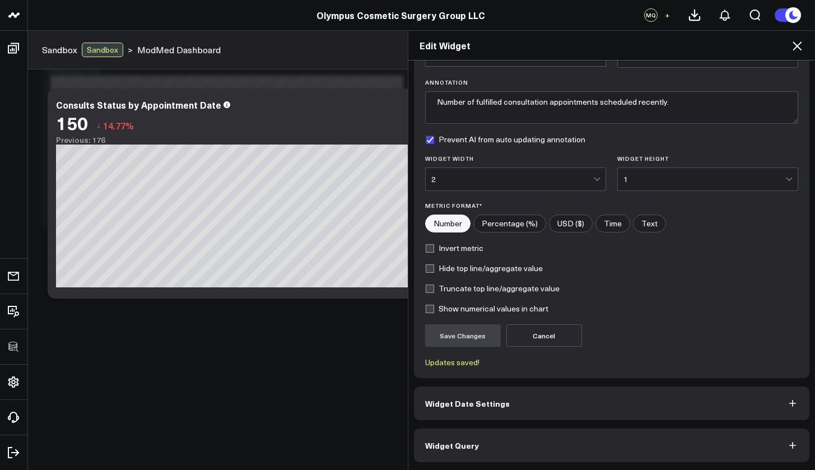
click at [502, 456] on button "Widget Query" at bounding box center [612, 445] width 396 height 34
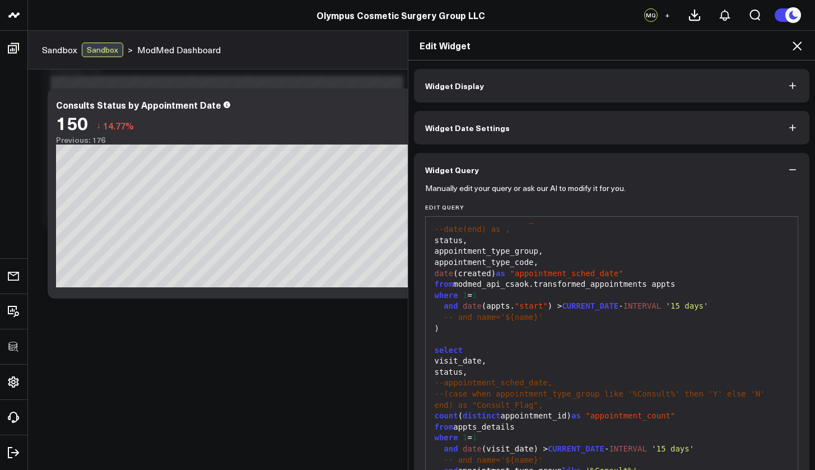
scroll to position [79, 0]
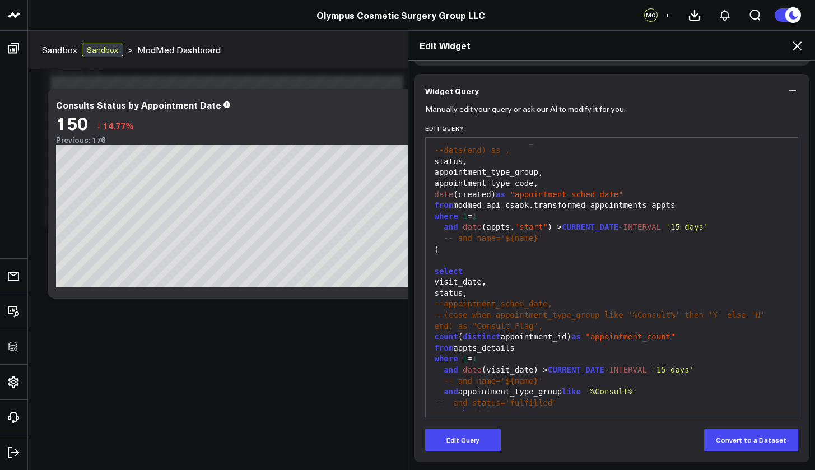
click at [435, 288] on div "status," at bounding box center [611, 293] width 361 height 11
click at [441, 290] on div "status," at bounding box center [611, 293] width 361 height 11
click at [451, 440] on button "Edit Query" at bounding box center [463, 439] width 76 height 22
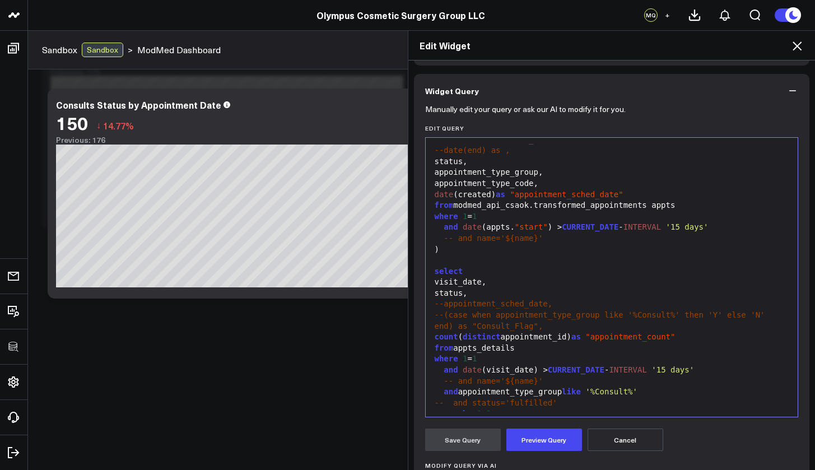
click at [439, 288] on div "status," at bounding box center [611, 293] width 361 height 11
click at [516, 288] on div "case when status," at bounding box center [611, 293] width 361 height 11
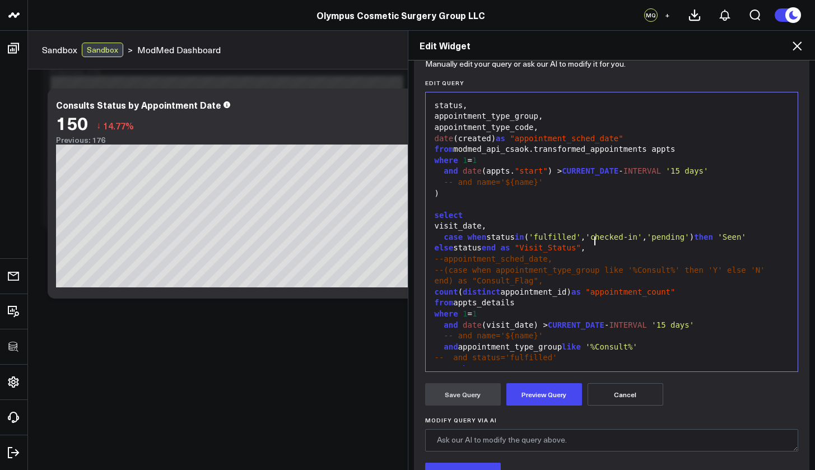
scroll to position [130, 0]
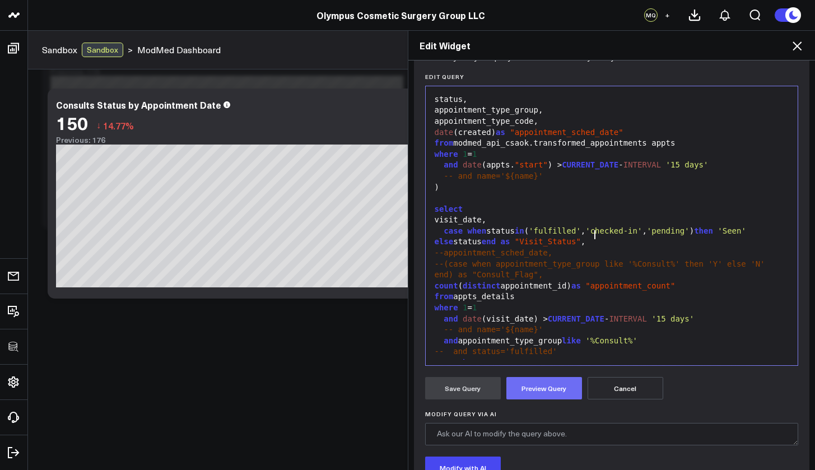
click at [553, 395] on button "Preview Query" at bounding box center [544, 388] width 76 height 22
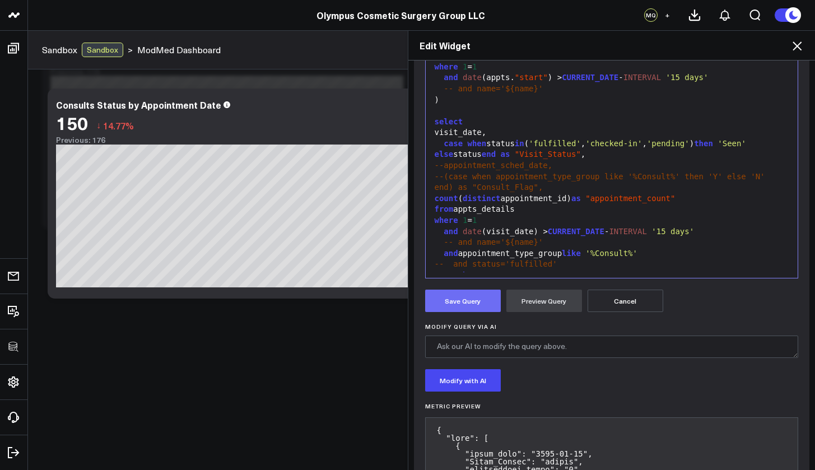
click at [463, 300] on button "Save Query" at bounding box center [463, 301] width 76 height 22
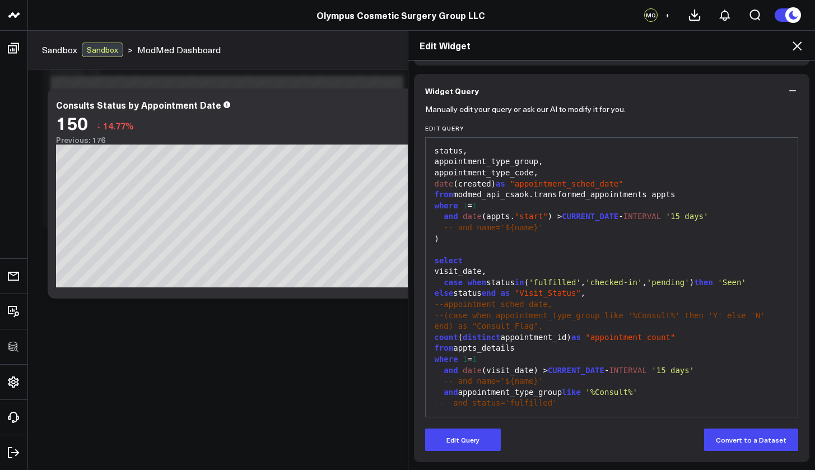
scroll to position [79, 0]
click at [798, 47] on icon at bounding box center [797, 45] width 9 height 9
